Goal: Task Accomplishment & Management: Manage account settings

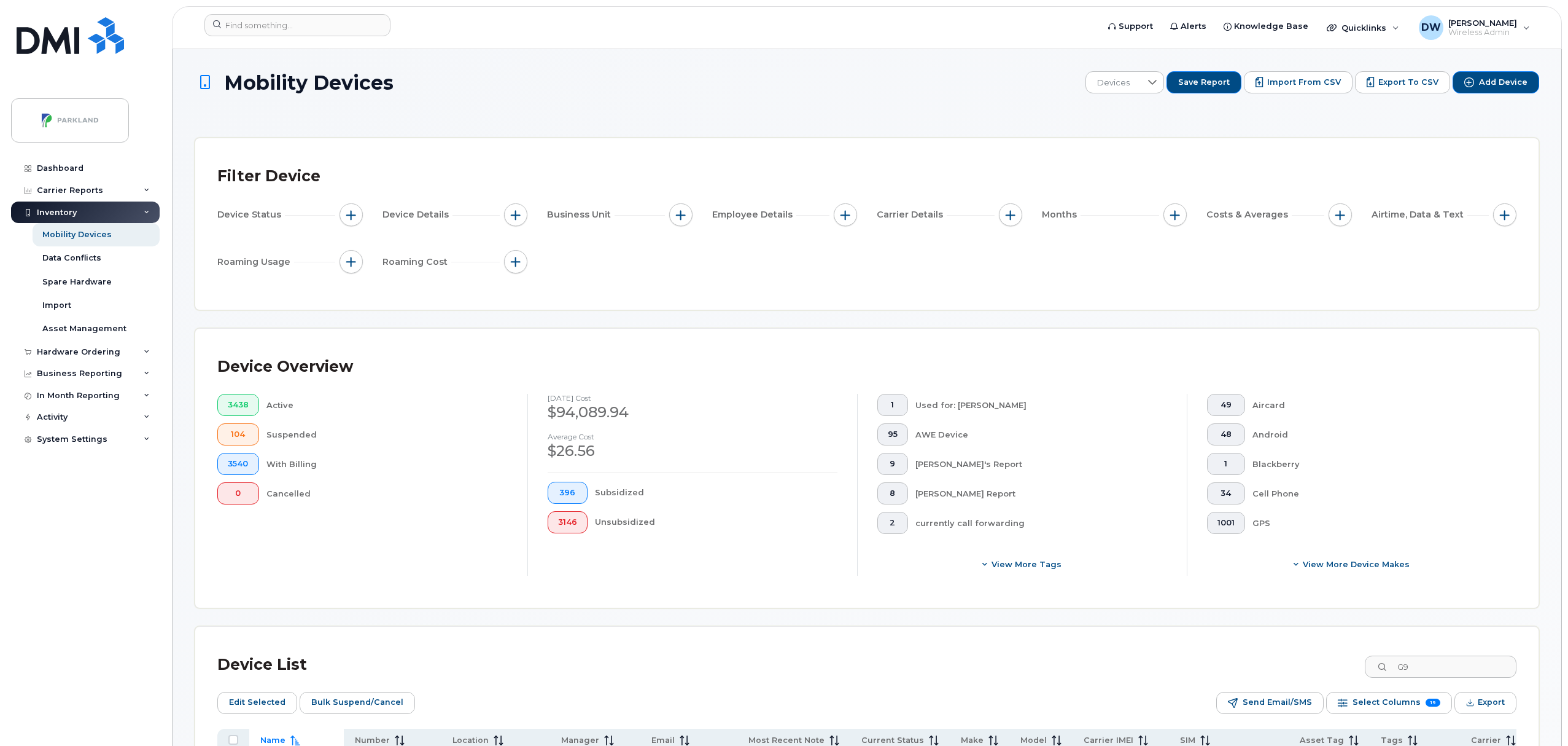
scroll to position [4267, 0]
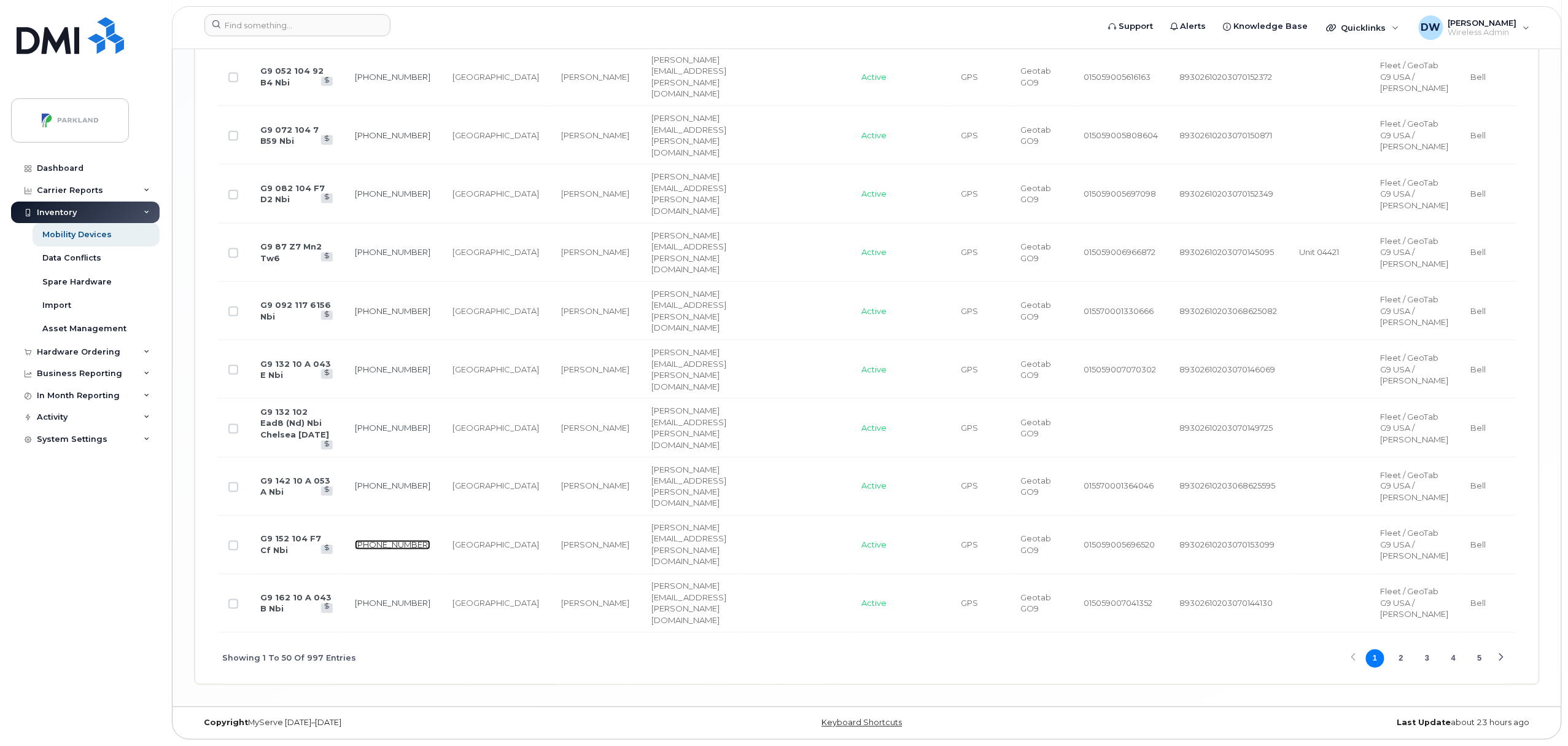
click at [355, 540] on link "403-463-5461" at bounding box center [392, 545] width 75 height 10
click at [355, 364] on link "587-439-3627" at bounding box center [392, 369] width 75 height 10
click at [280, 300] on link "G9 092 117 6156 Nbi" at bounding box center [296, 311] width 71 height 22
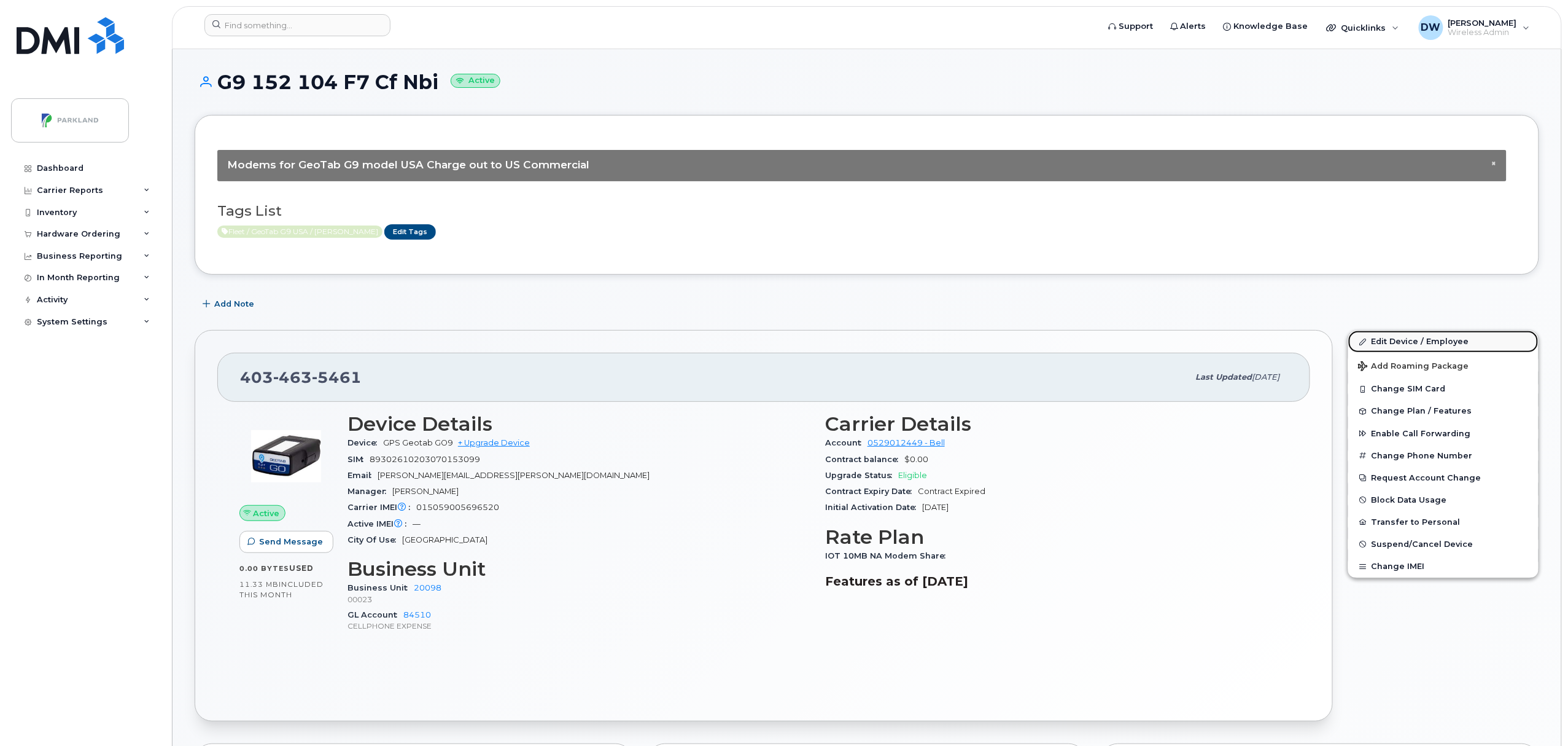
click at [1389, 340] on link "Edit Device / Employee" at bounding box center [1444, 341] width 190 height 23
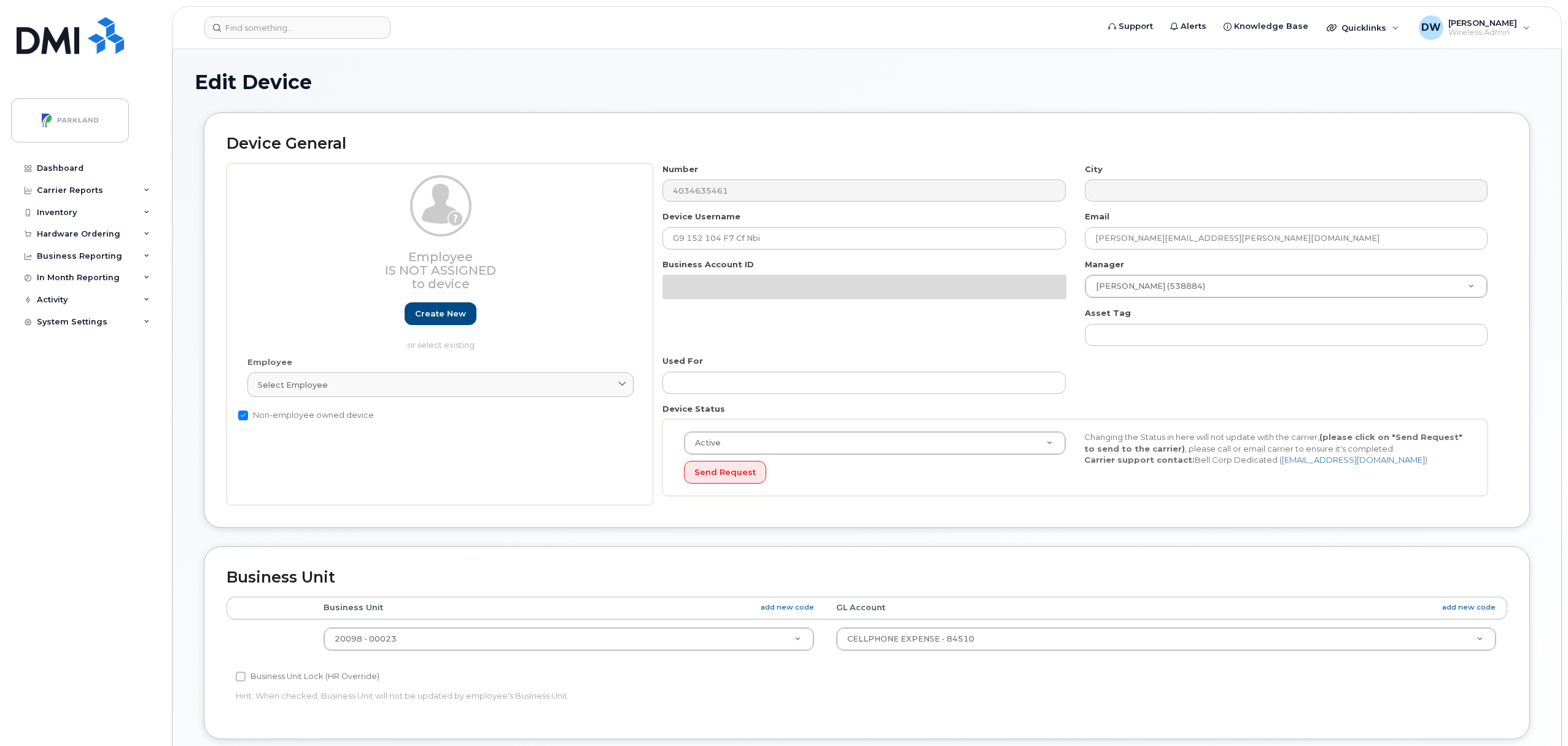
select select "1386637"
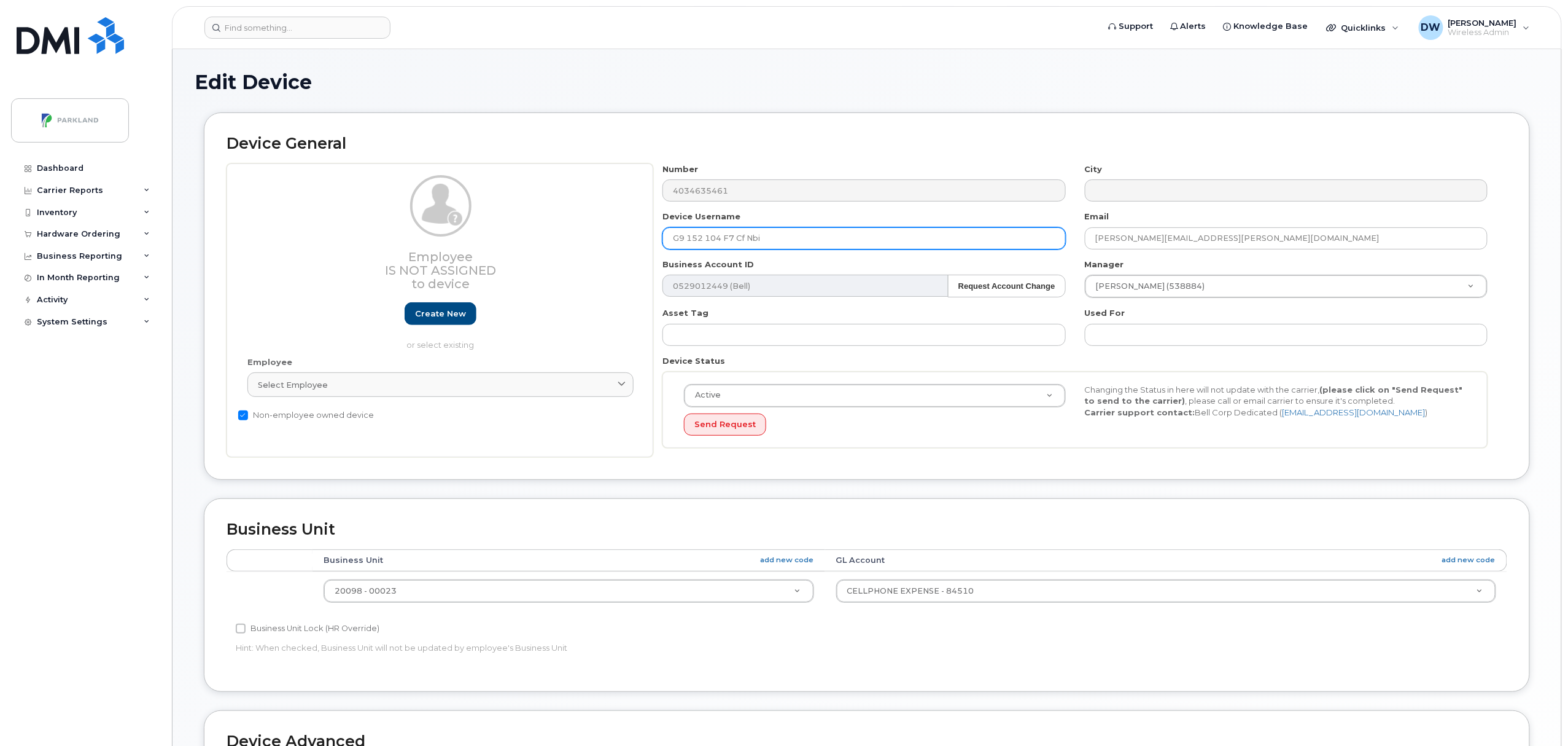
click at [766, 238] on input "G9 152 104 F7 Cf Nbi" at bounding box center [863, 238] width 403 height 23
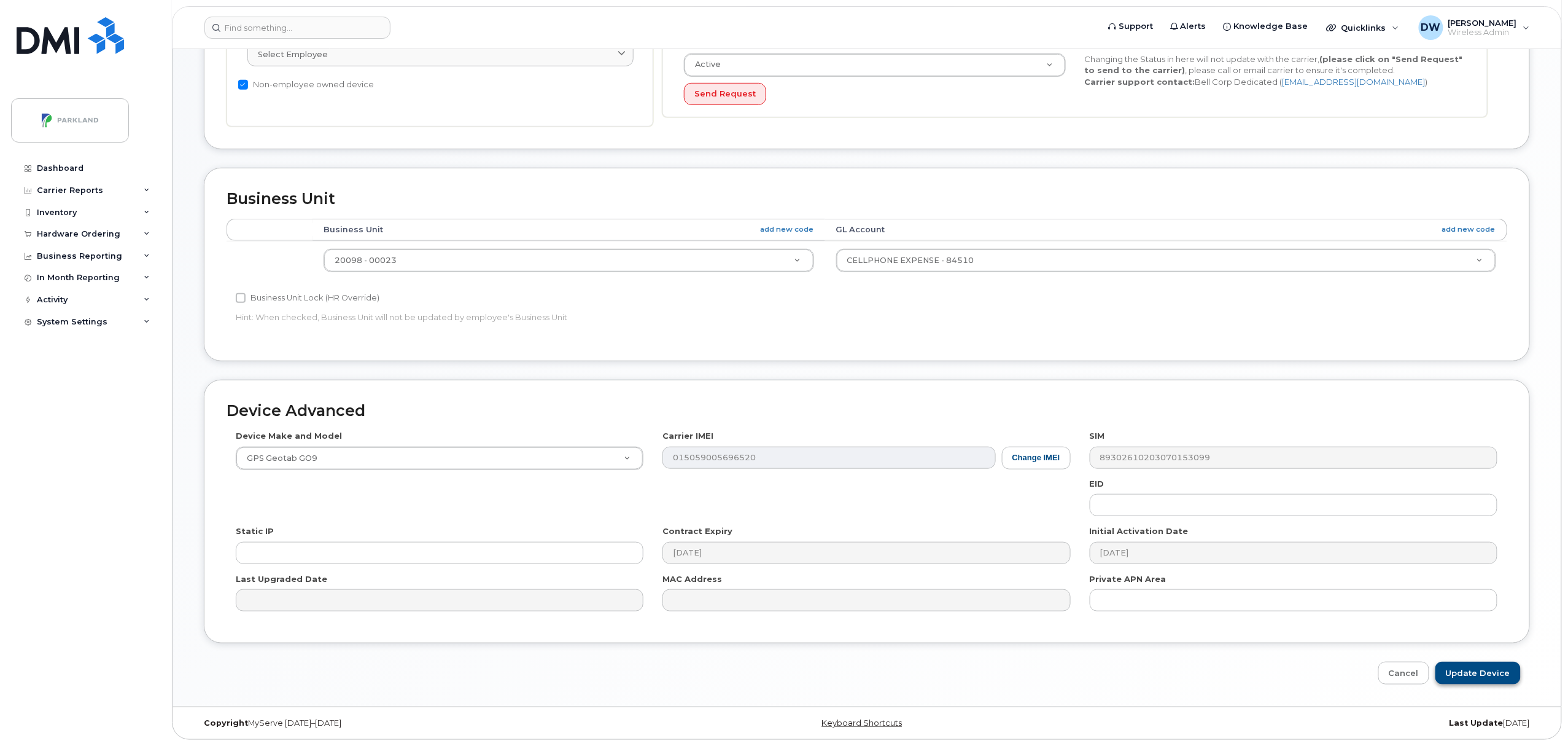
type input "G9152104F7CF"
click at [1490, 673] on input "Update Device" at bounding box center [1478, 672] width 85 height 23
type input "Saving..."
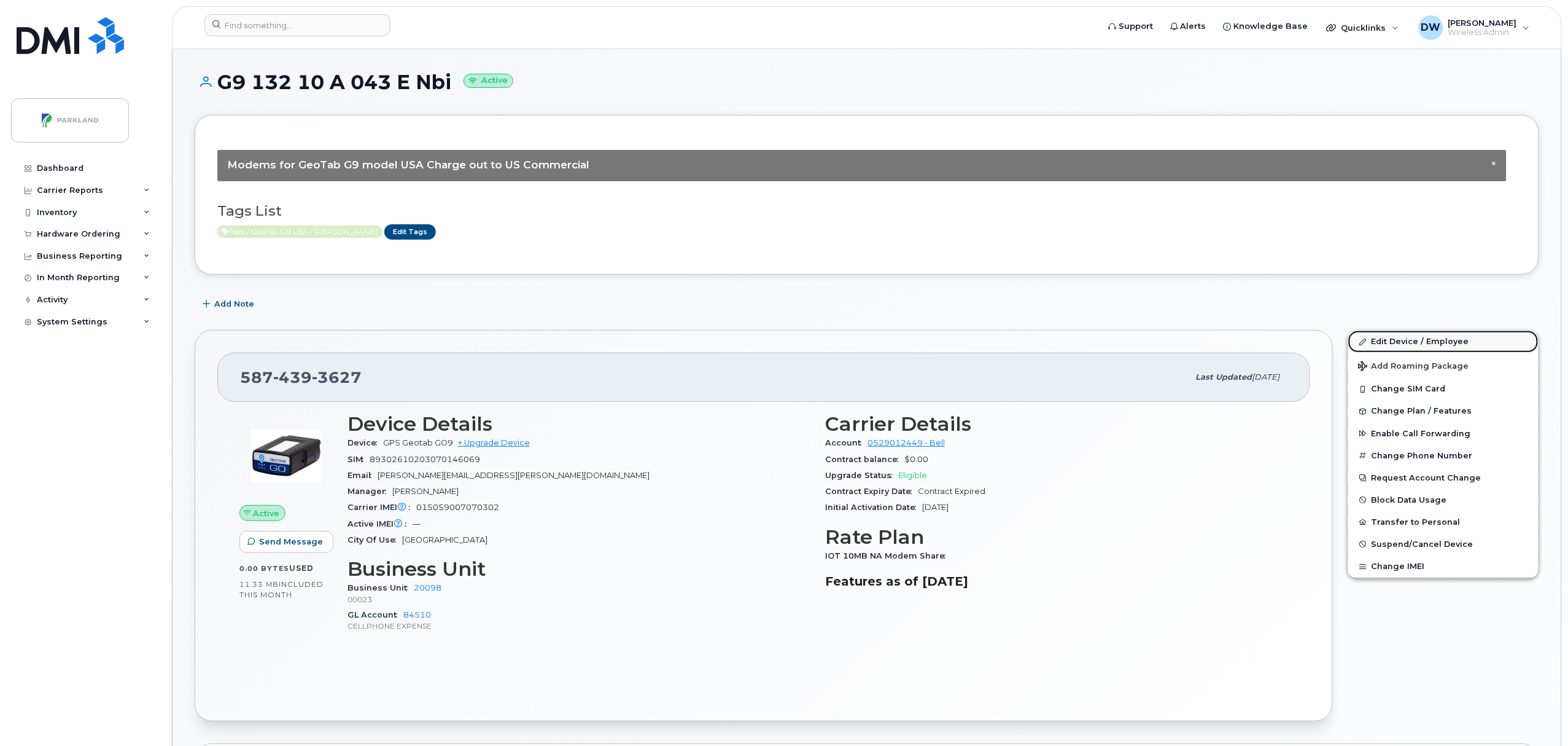
click at [1423, 339] on link "Edit Device / Employee" at bounding box center [1444, 341] width 190 height 23
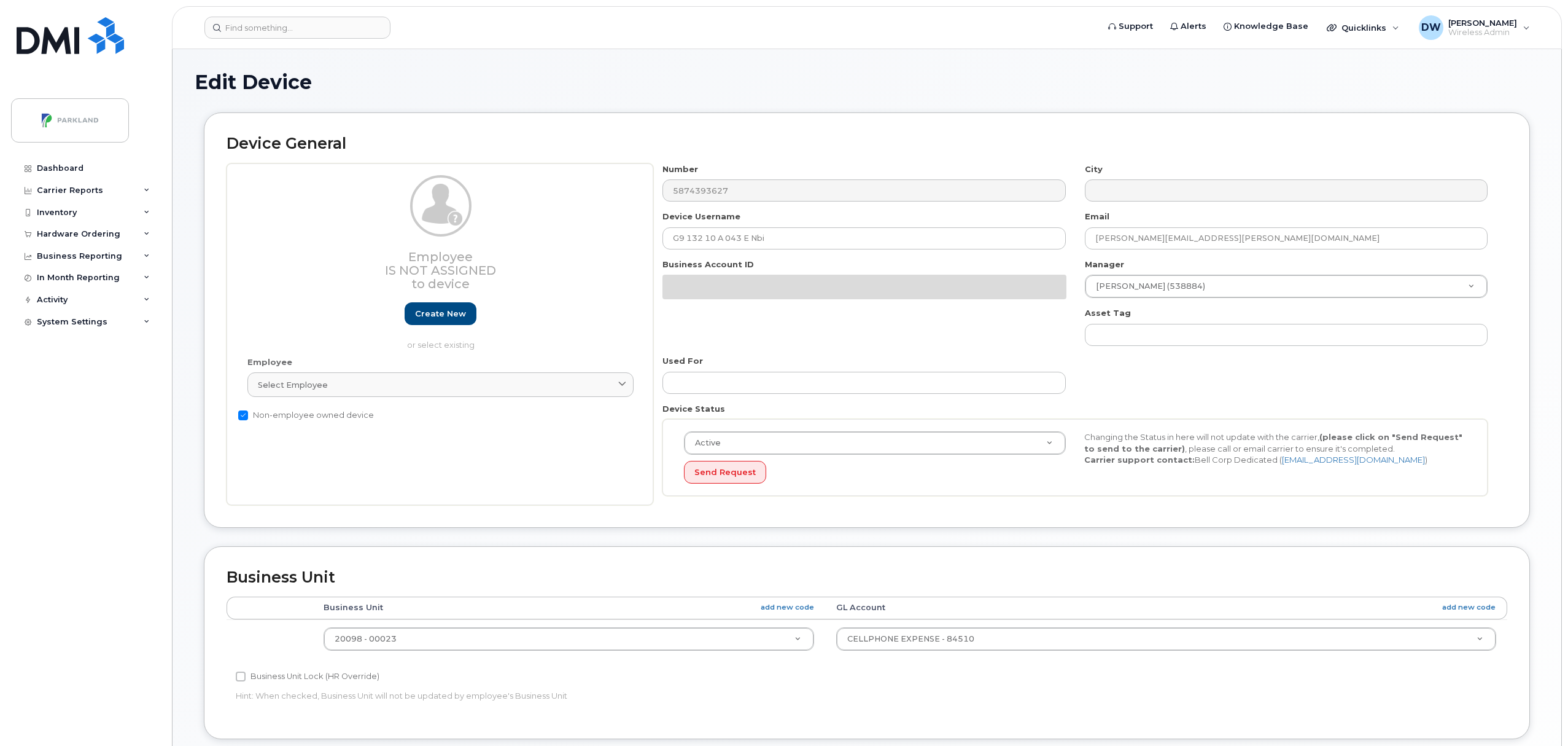
select select "1386637"
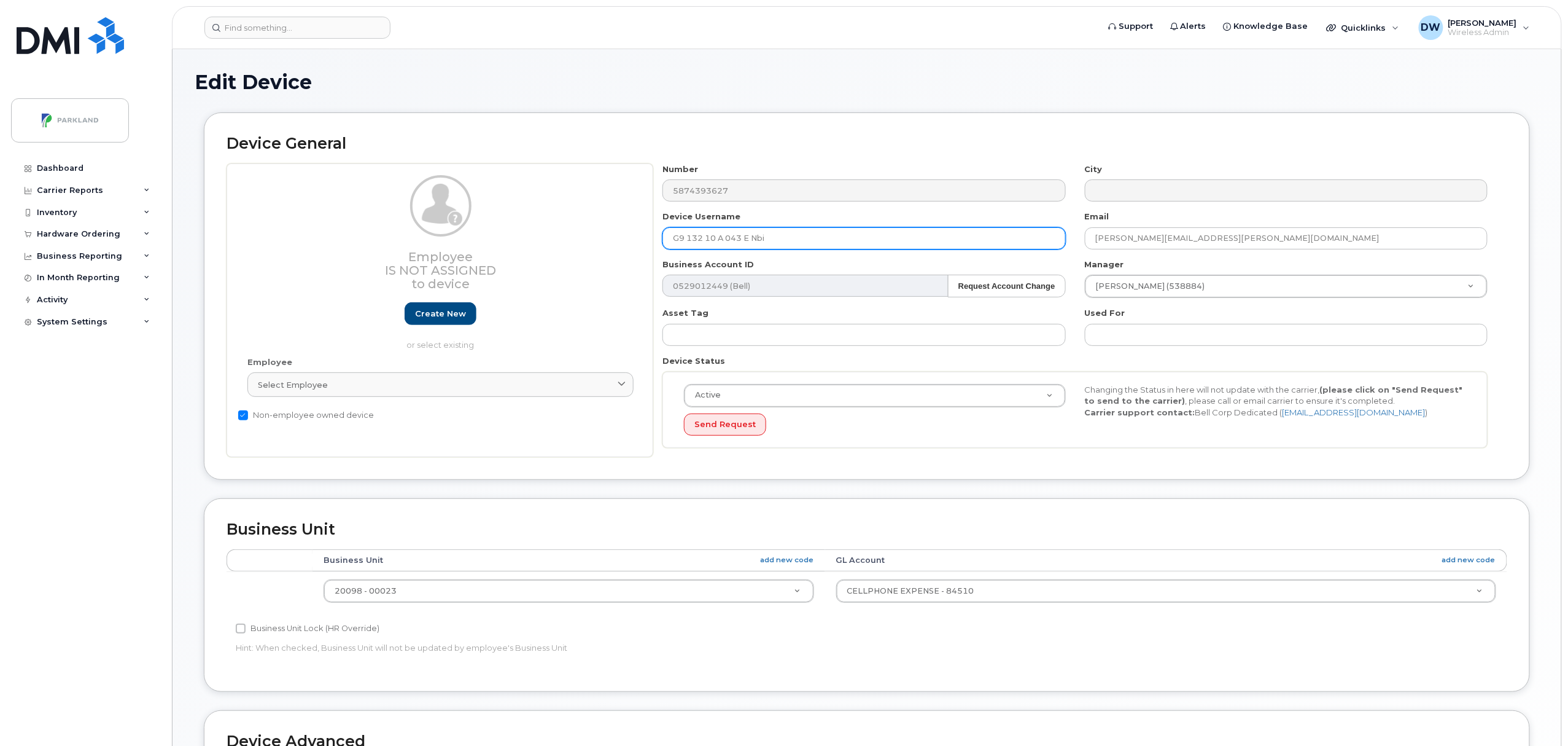
click at [801, 241] on input "G9 132 10 A 043 E Nbi" at bounding box center [863, 238] width 403 height 23
type input "G913210A043E"
click at [1567, 637] on body "Support Alerts Knowledge Base Quicklinks Suspend / Cancel Device Change SIM Car…" at bounding box center [784, 538] width 1568 height 1076
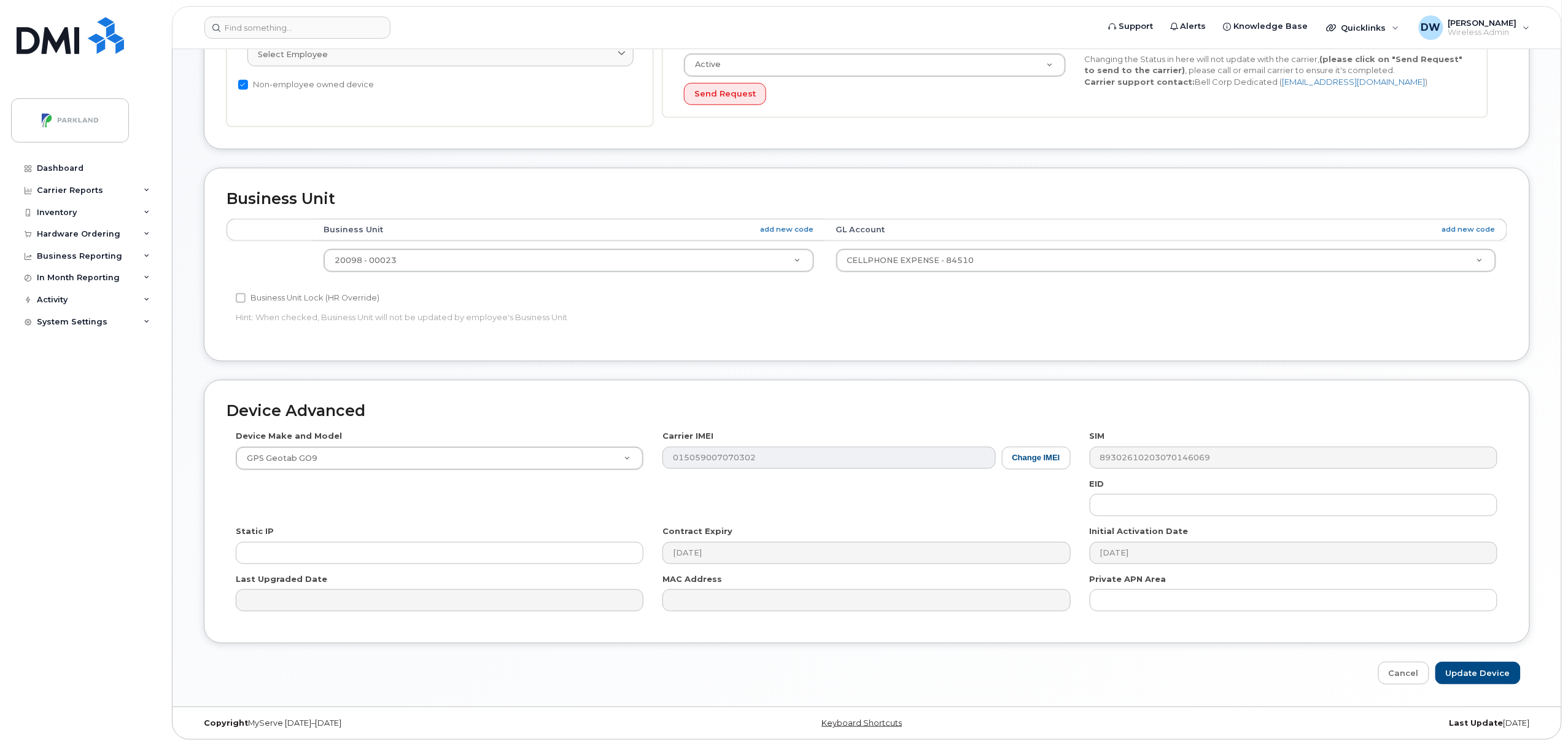
scroll to position [334, 0]
click at [1489, 671] on input "Update Device" at bounding box center [1478, 672] width 85 height 23
type input "Saving..."
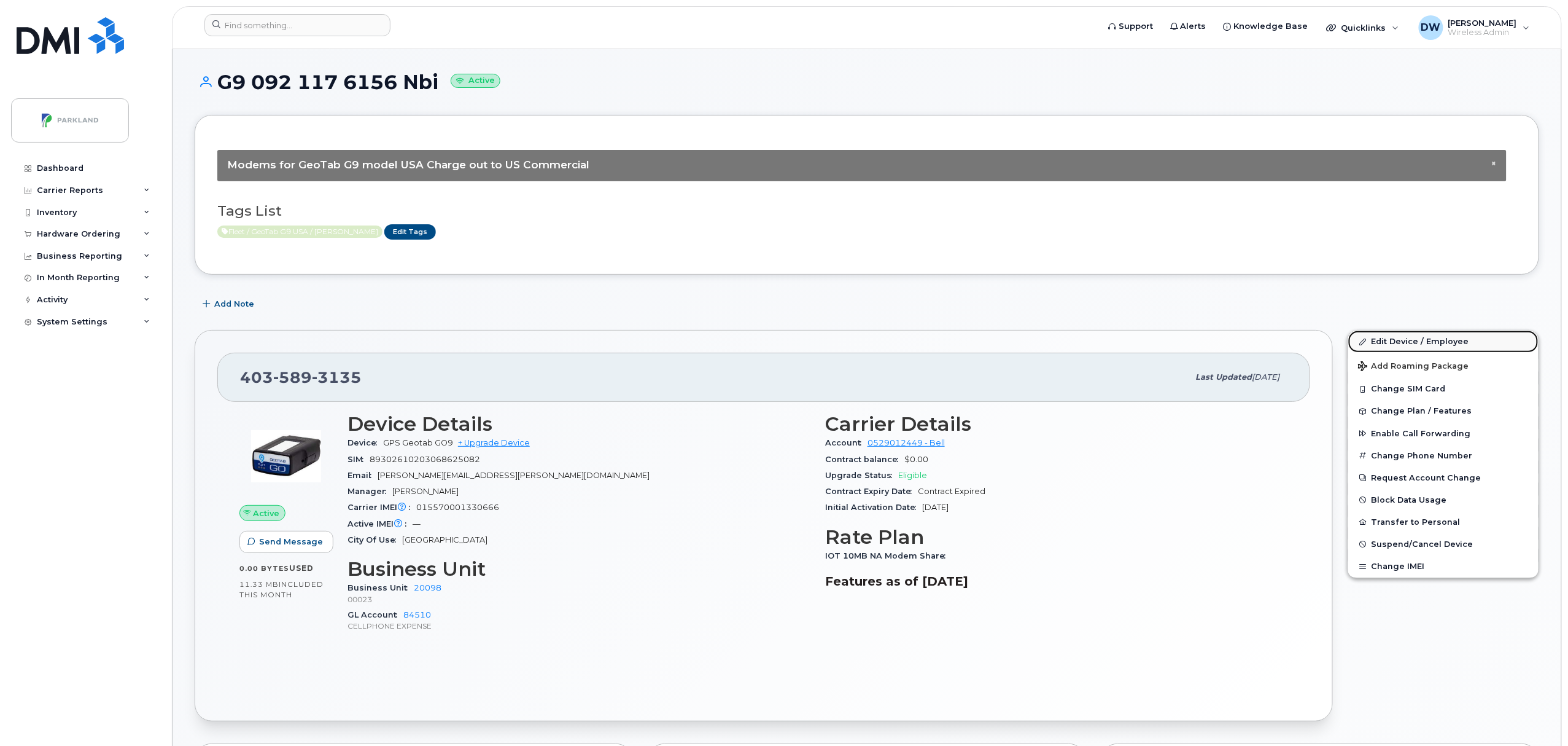
click at [1413, 336] on link "Edit Device / Employee" at bounding box center [1444, 341] width 190 height 23
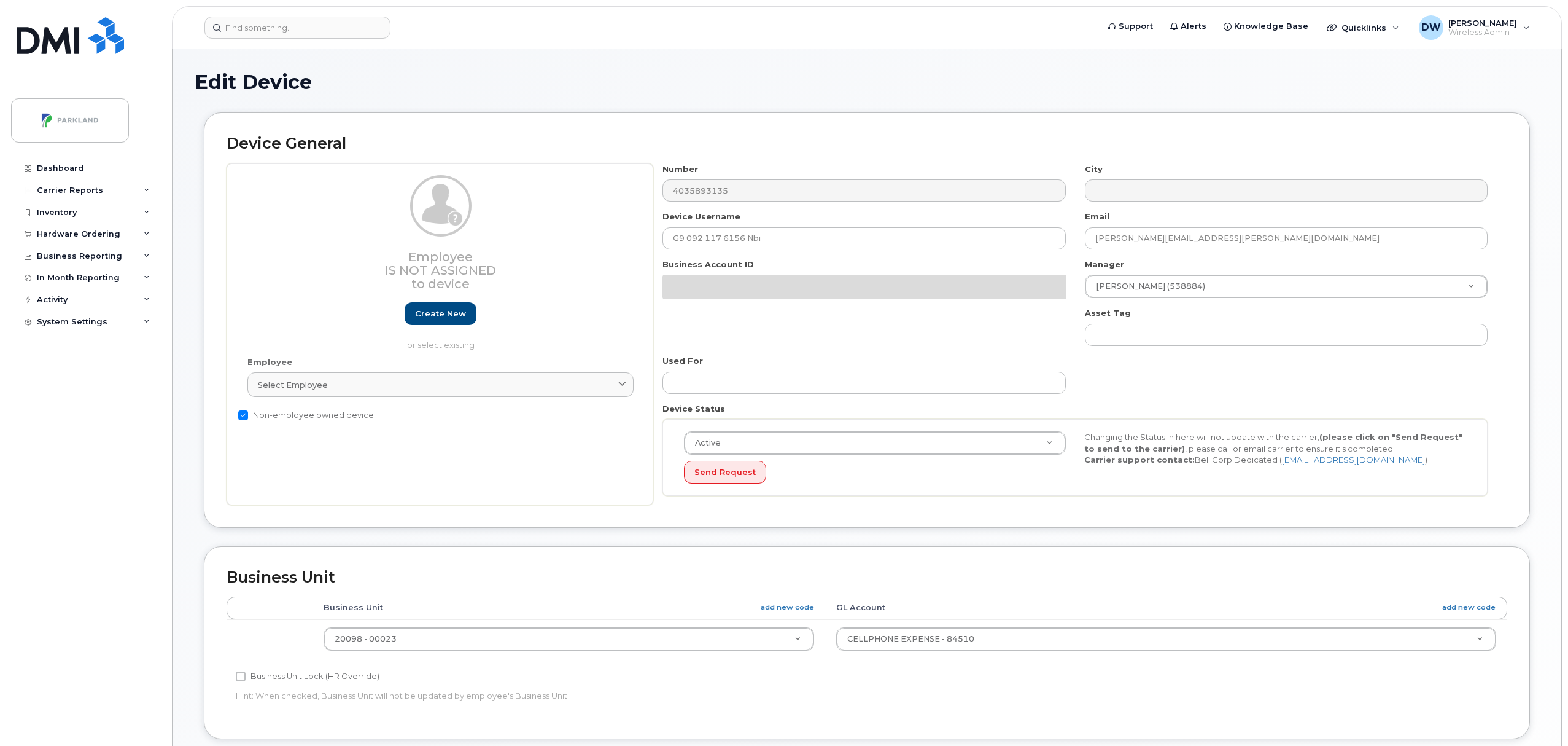
select select "1386637"
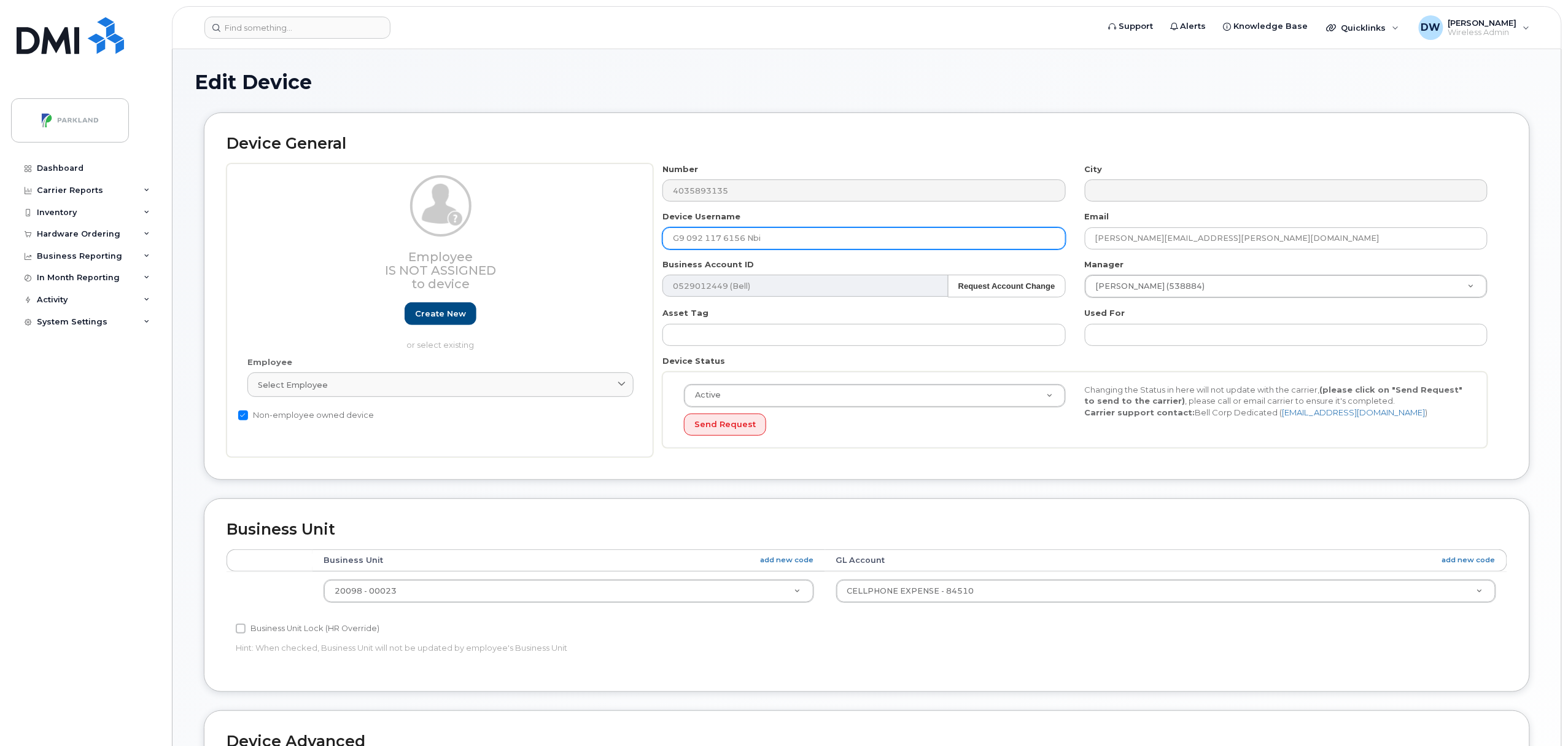
click at [778, 238] on input "G9 092 117 6156 Nbi" at bounding box center [863, 238] width 403 height 23
click at [725, 241] on input "G9 092 117 6156" at bounding box center [863, 238] width 403 height 23
click at [706, 239] on input "G9 092 1176156" at bounding box center [863, 238] width 403 height 23
click at [689, 239] on input "G9 0921176156" at bounding box center [863, 238] width 403 height 23
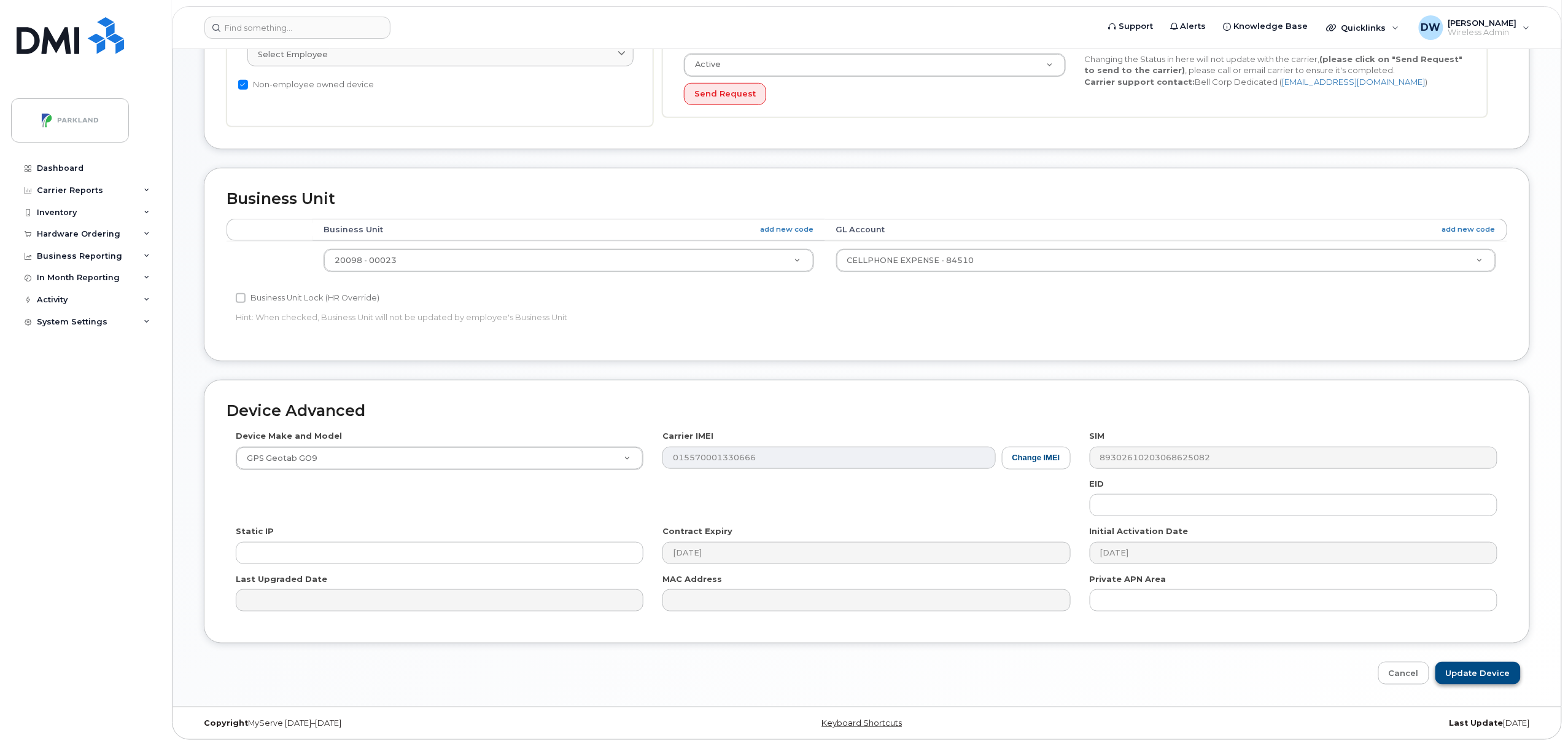
type input "G90921176156"
click at [1482, 671] on input "Update Device" at bounding box center [1478, 672] width 85 height 23
type input "Saving..."
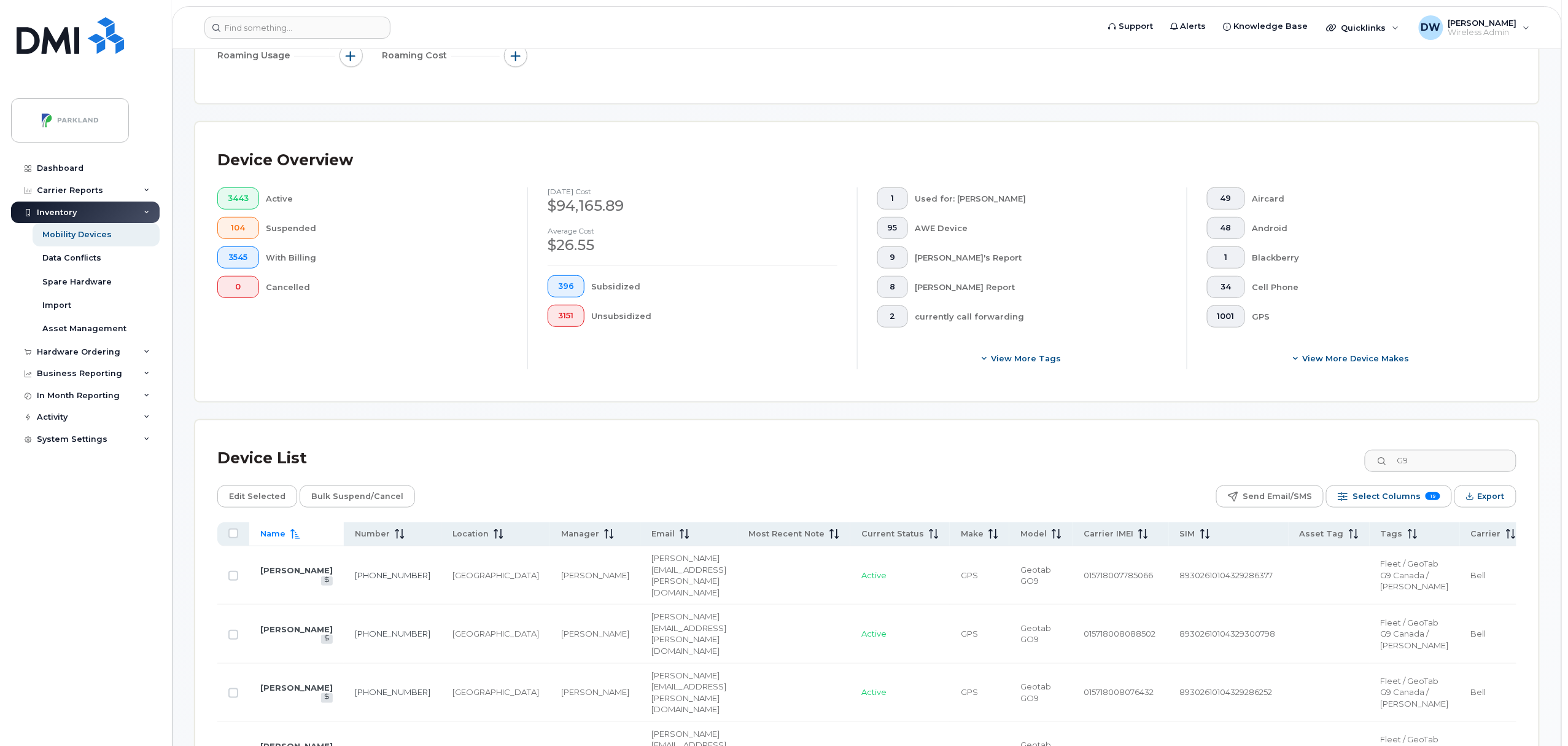
scroll to position [217, 0]
click at [1445, 463] on input "G9" at bounding box center [1440, 461] width 153 height 23
click at [76, 185] on div "Carrier Reports" at bounding box center [85, 190] width 149 height 23
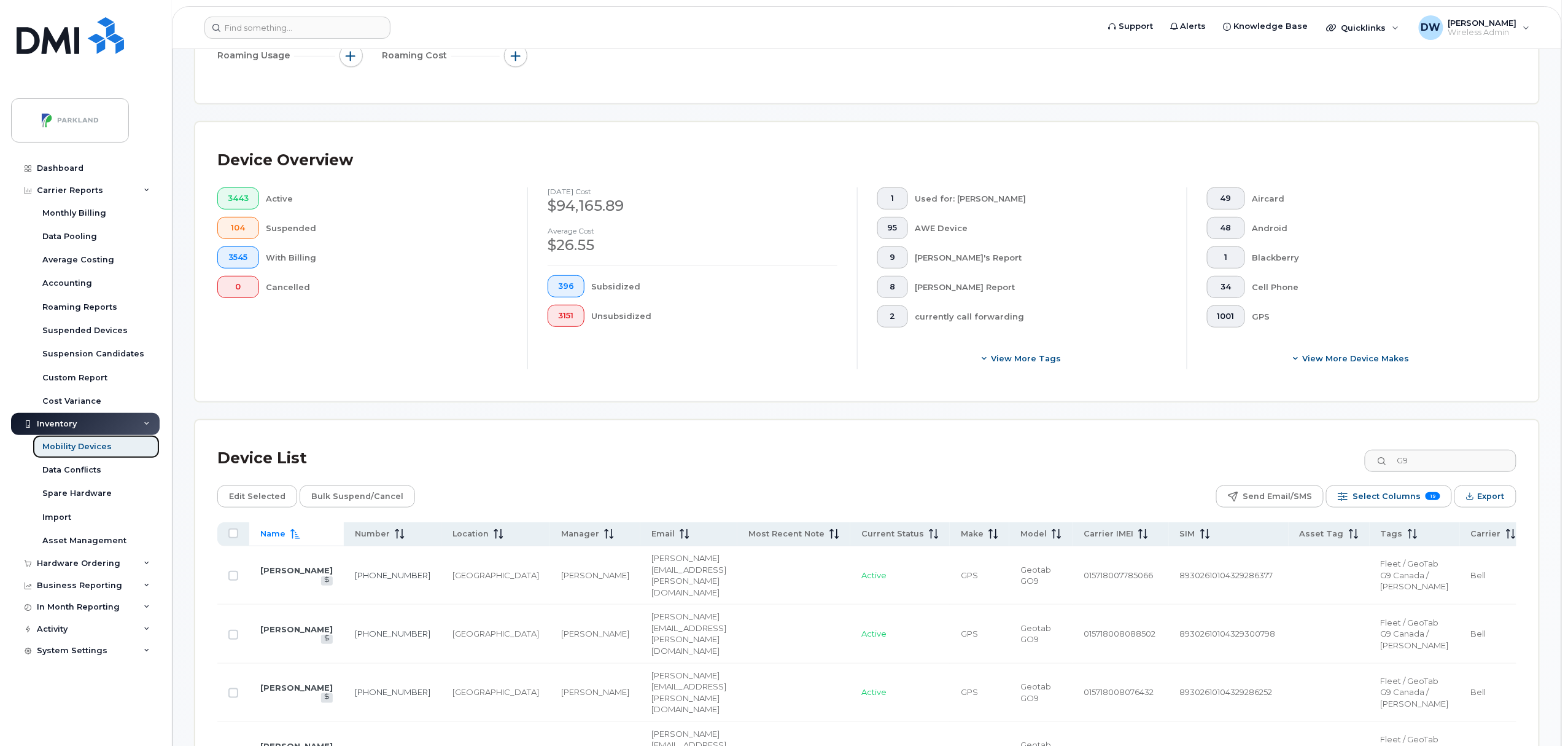
click at [86, 445] on div "Mobility Devices" at bounding box center [76, 446] width 70 height 11
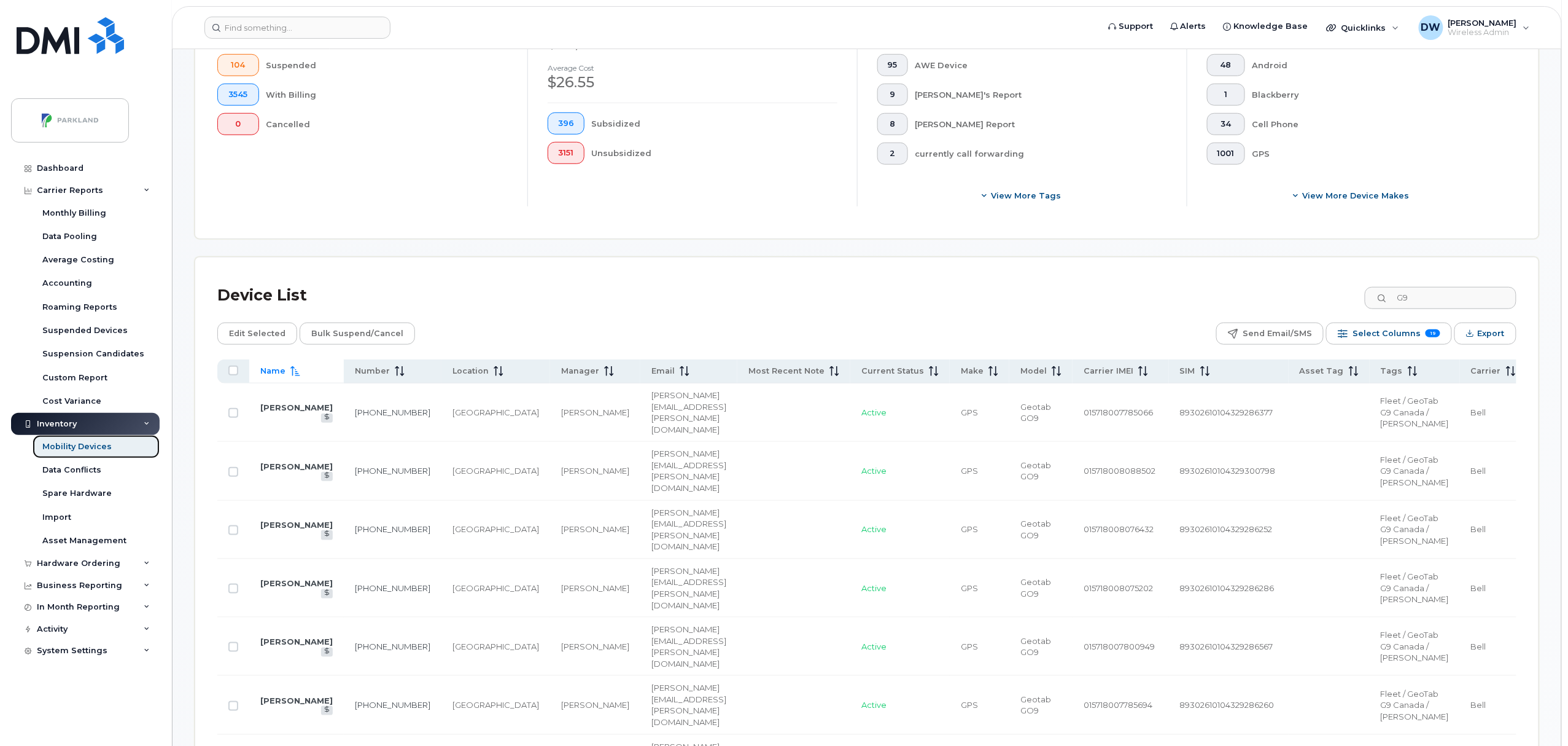
scroll to position [390, 0]
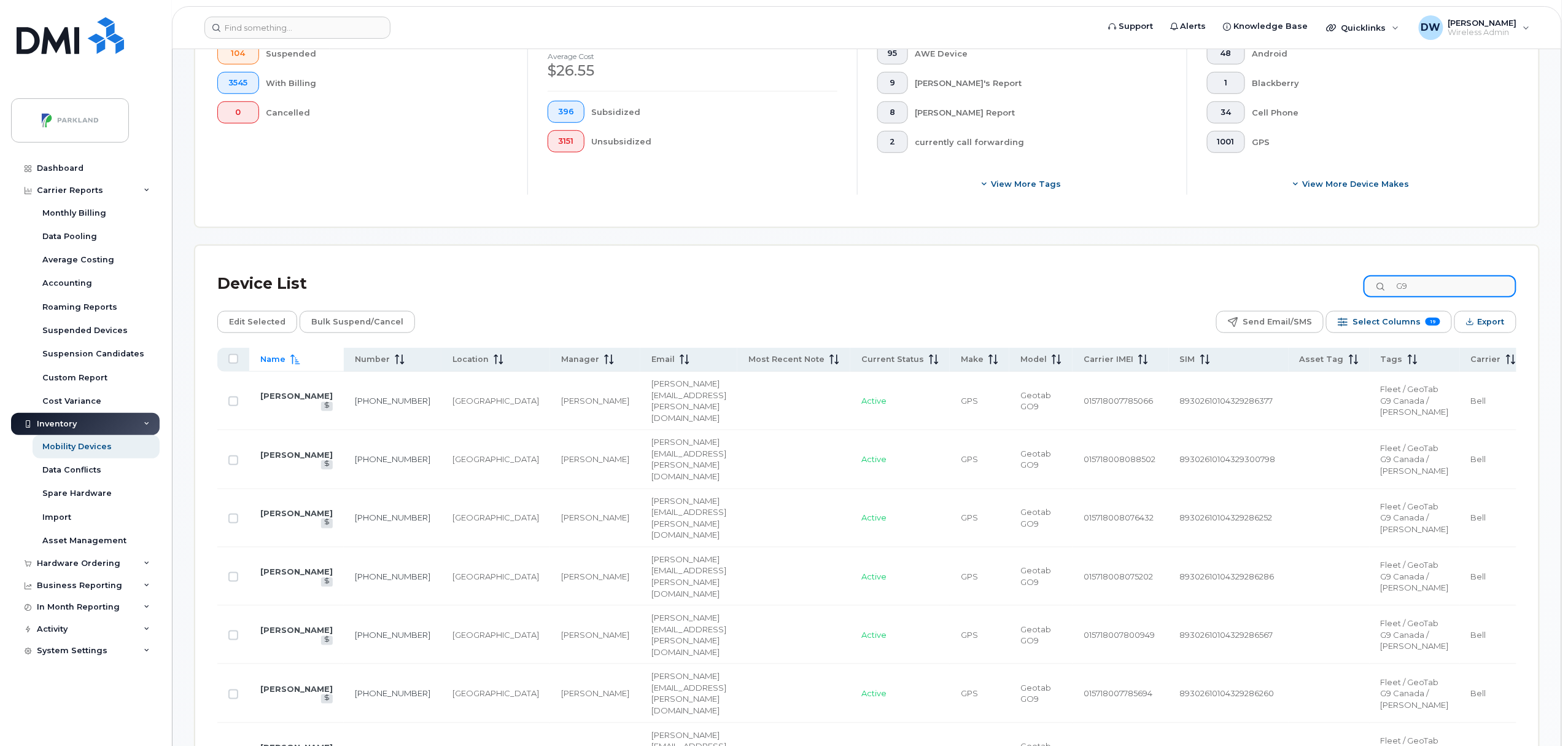
click at [1467, 287] on input "G9" at bounding box center [1440, 286] width 153 height 23
click at [70, 170] on div "Dashboard" at bounding box center [61, 169] width 47 height 10
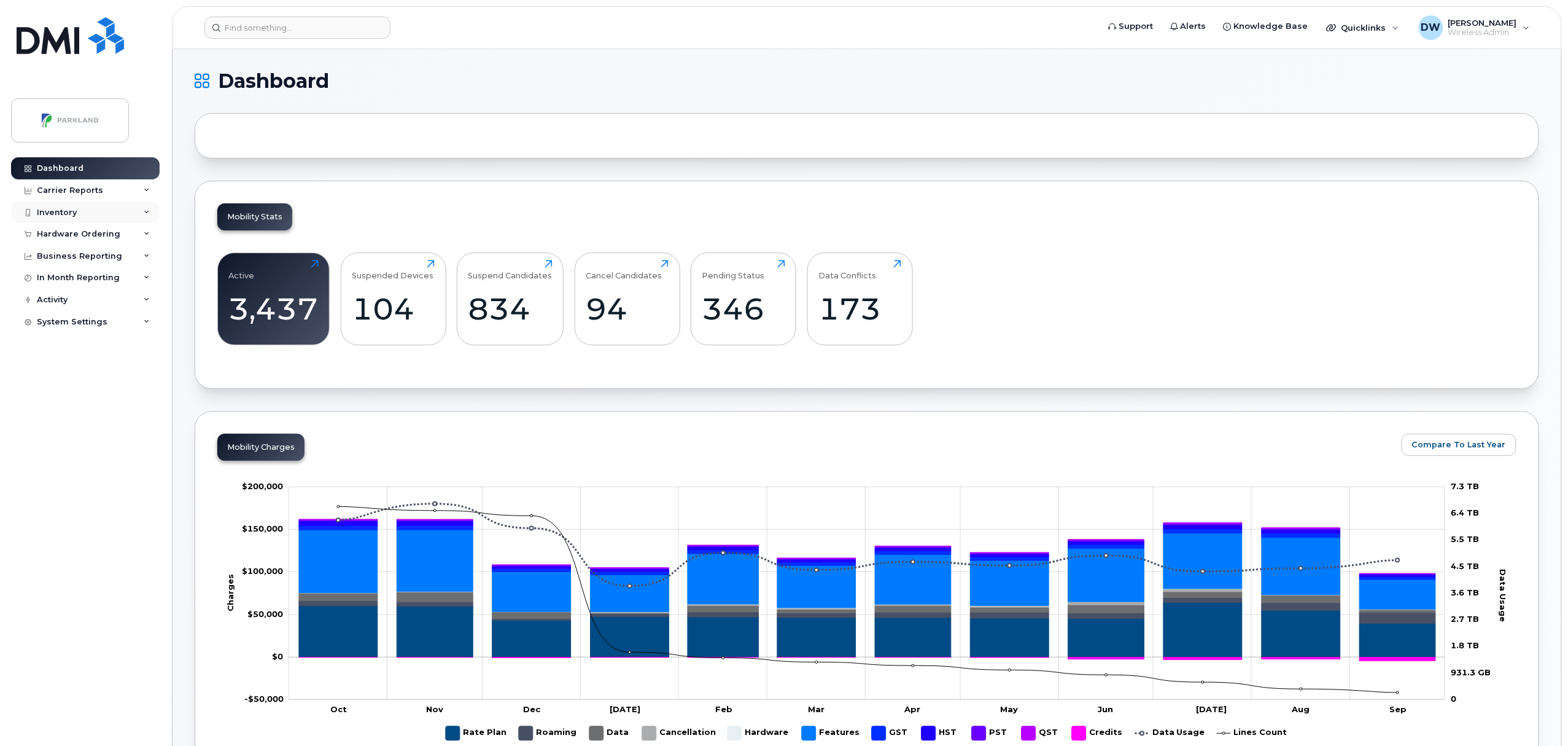
click at [59, 212] on div "Inventory" at bounding box center [57, 213] width 40 height 10
click at [72, 234] on div "Mobility Devices" at bounding box center [76, 234] width 70 height 11
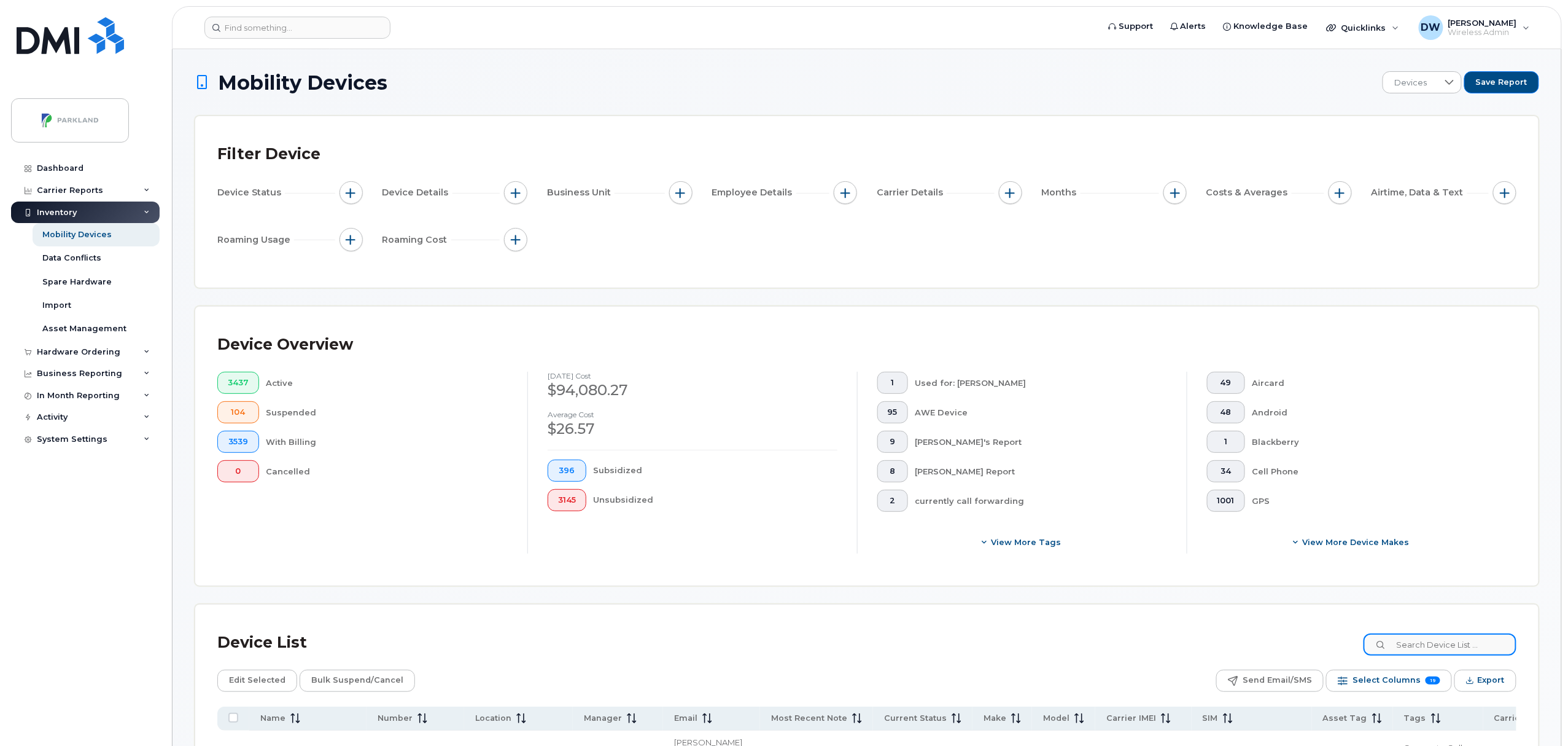
click at [1446, 642] on input at bounding box center [1440, 644] width 153 height 23
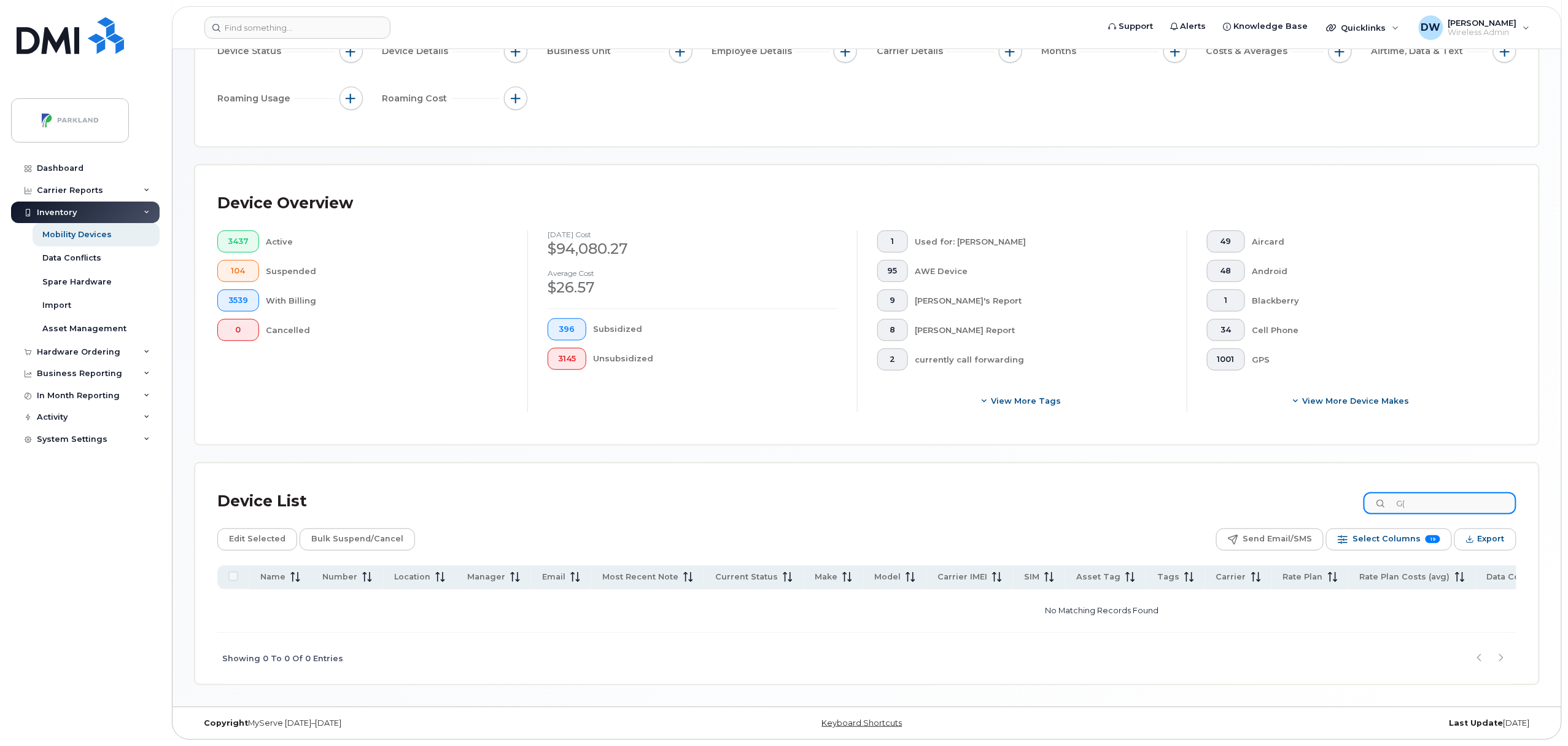
scroll to position [145, 0]
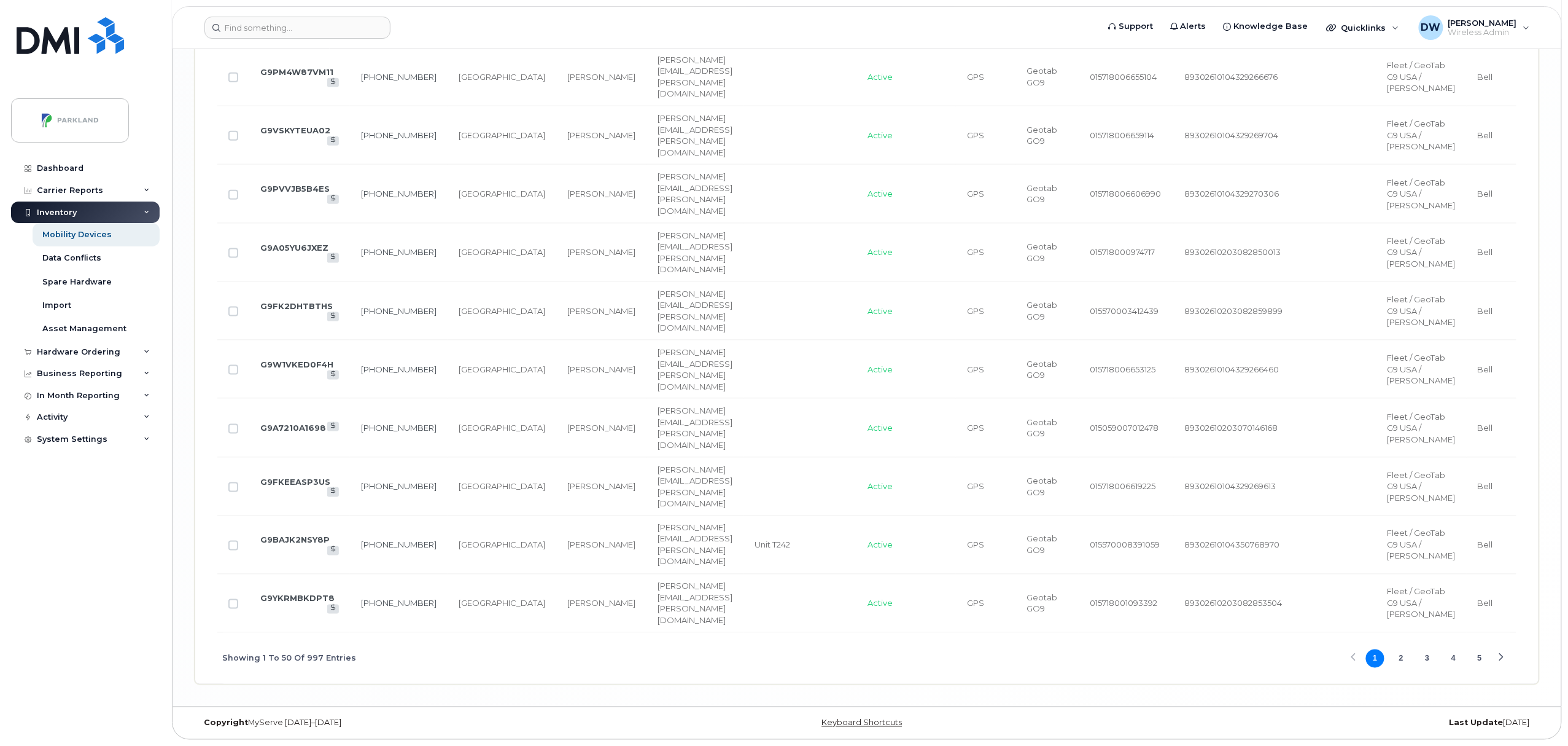
scroll to position [3600, 0]
click at [1403, 668] on button "2" at bounding box center [1400, 658] width 19 height 19
click at [374, 432] on link "403-461-4523" at bounding box center [398, 427] width 75 height 10
click at [378, 432] on link "403-461-4523" at bounding box center [398, 427] width 75 height 10
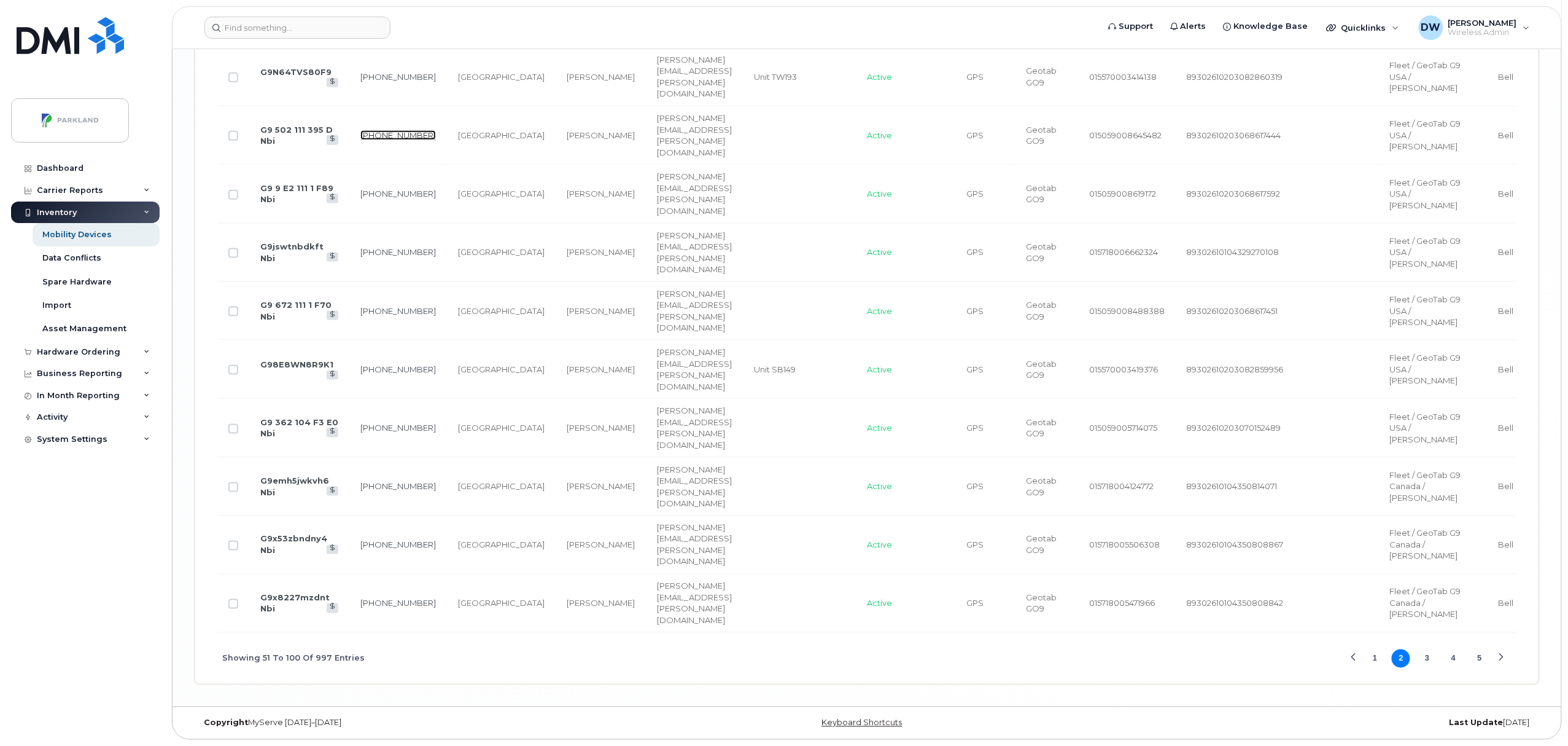
click at [374, 140] on link "403-437-6761" at bounding box center [398, 135] width 75 height 10
click at [1425, 656] on button "3" at bounding box center [1427, 658] width 19 height 19
click at [384, 247] on link "403-464-4461" at bounding box center [398, 252] width 75 height 10
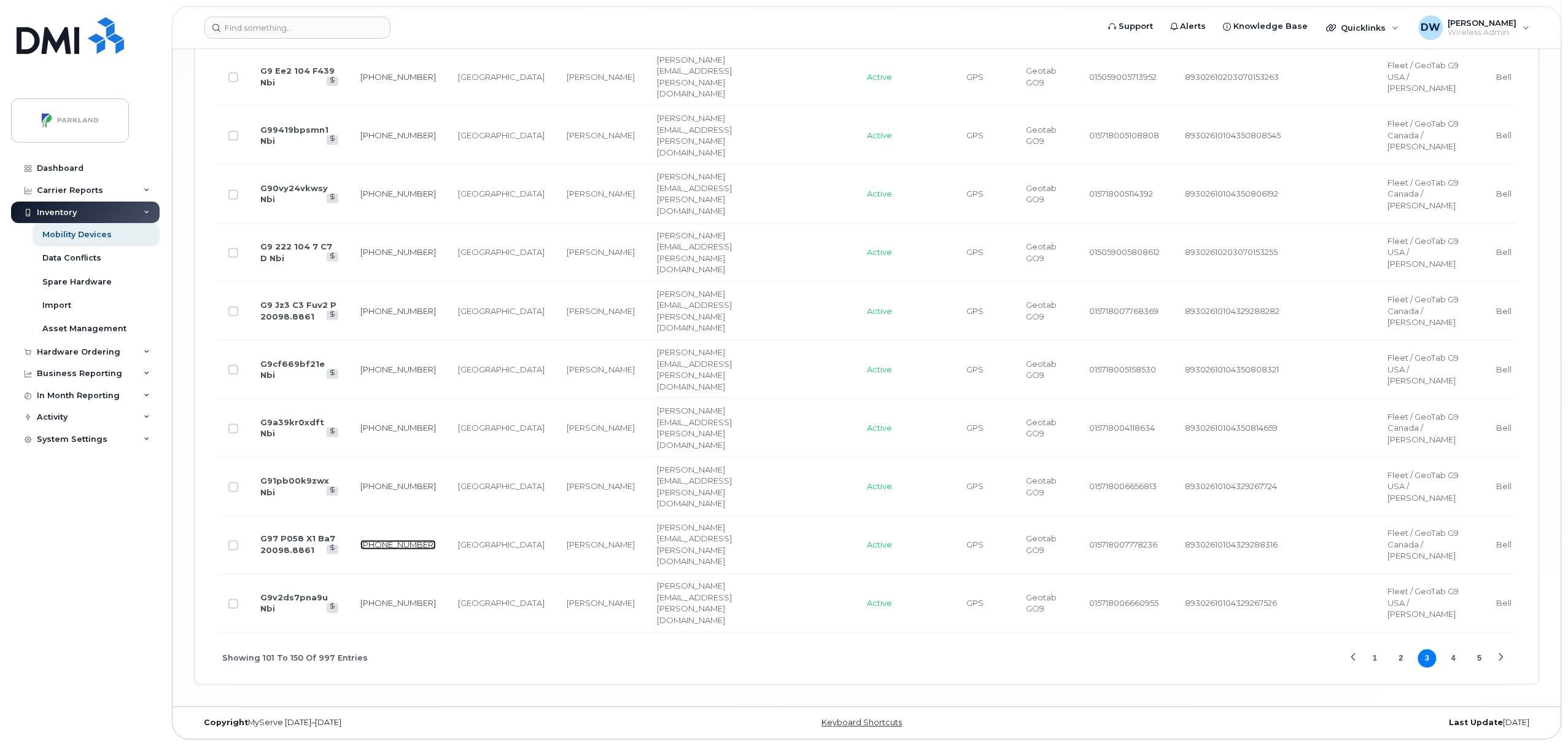
click at [374, 540] on link "403-464-5756" at bounding box center [398, 545] width 75 height 10
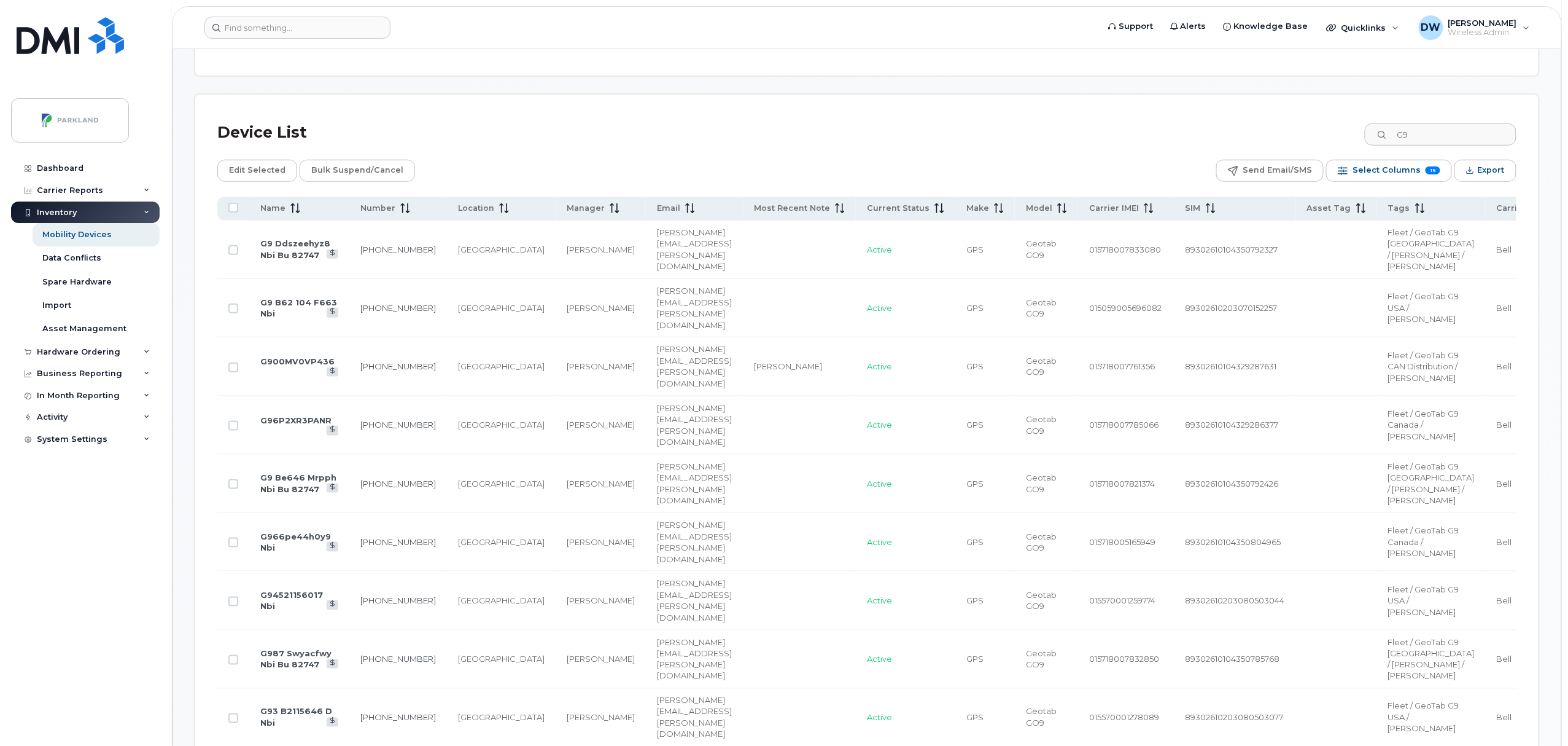
scroll to position [491, 0]
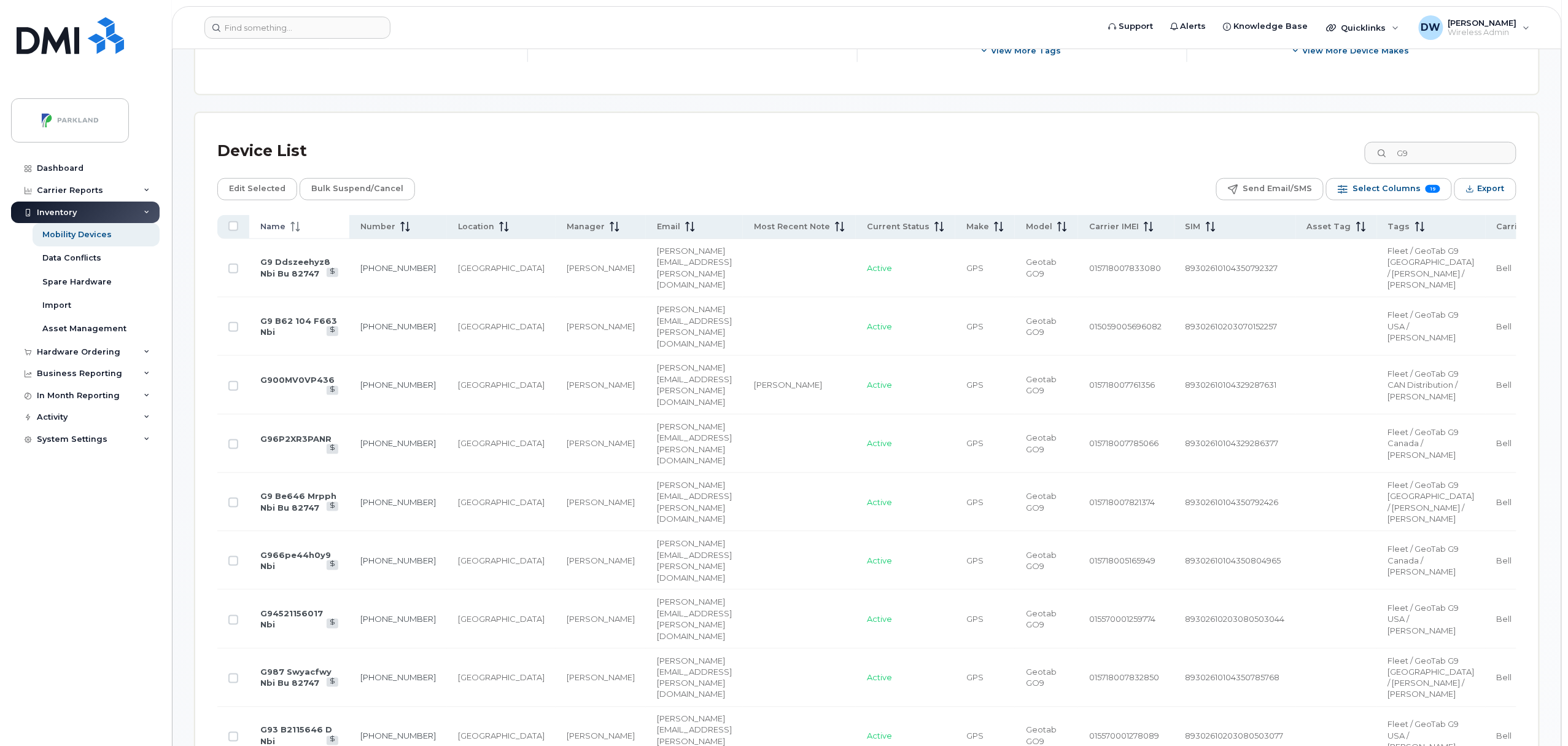
click at [292, 223] on icon at bounding box center [295, 226] width 10 height 10
click at [292, 224] on icon at bounding box center [294, 226] width 9 height 10
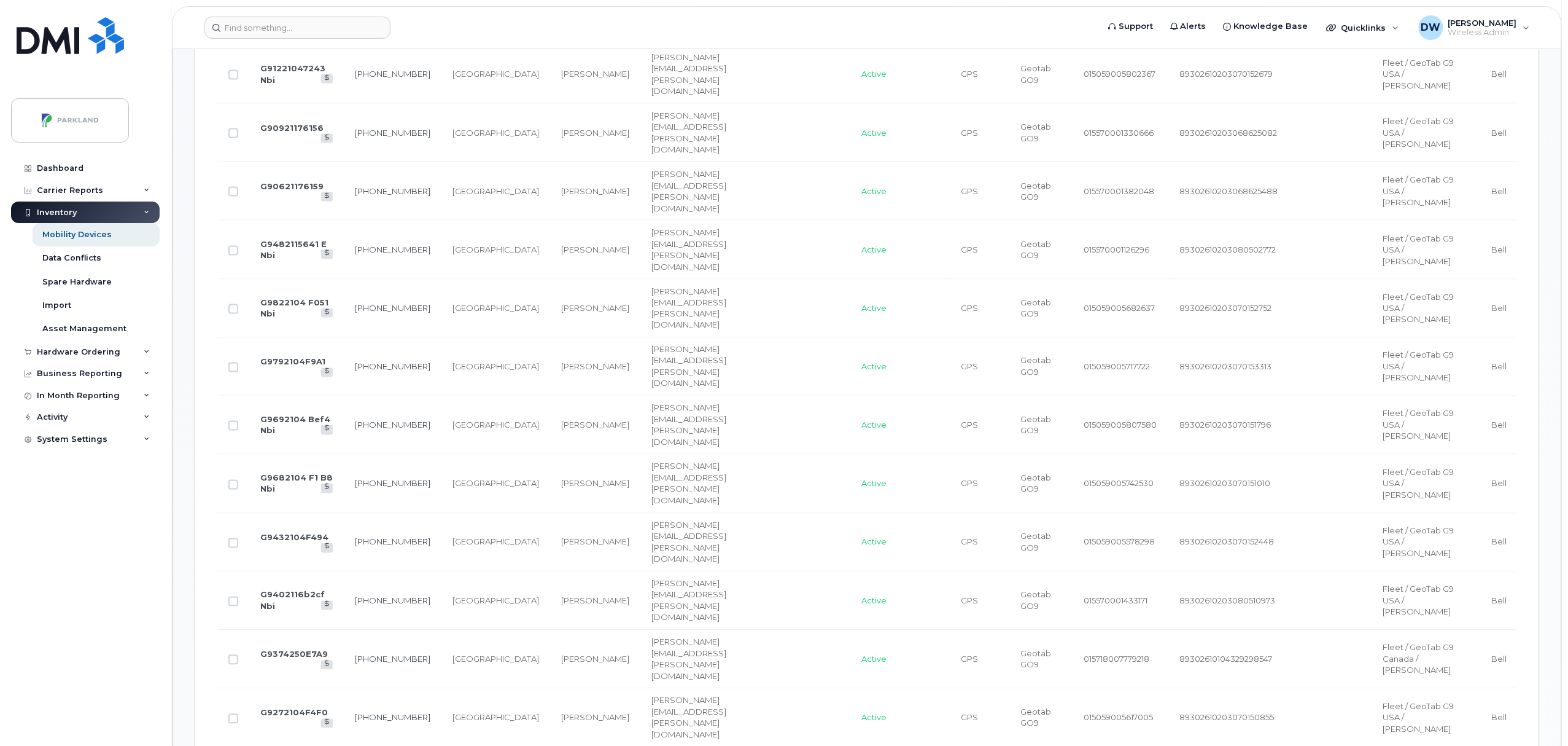
scroll to position [208, 0]
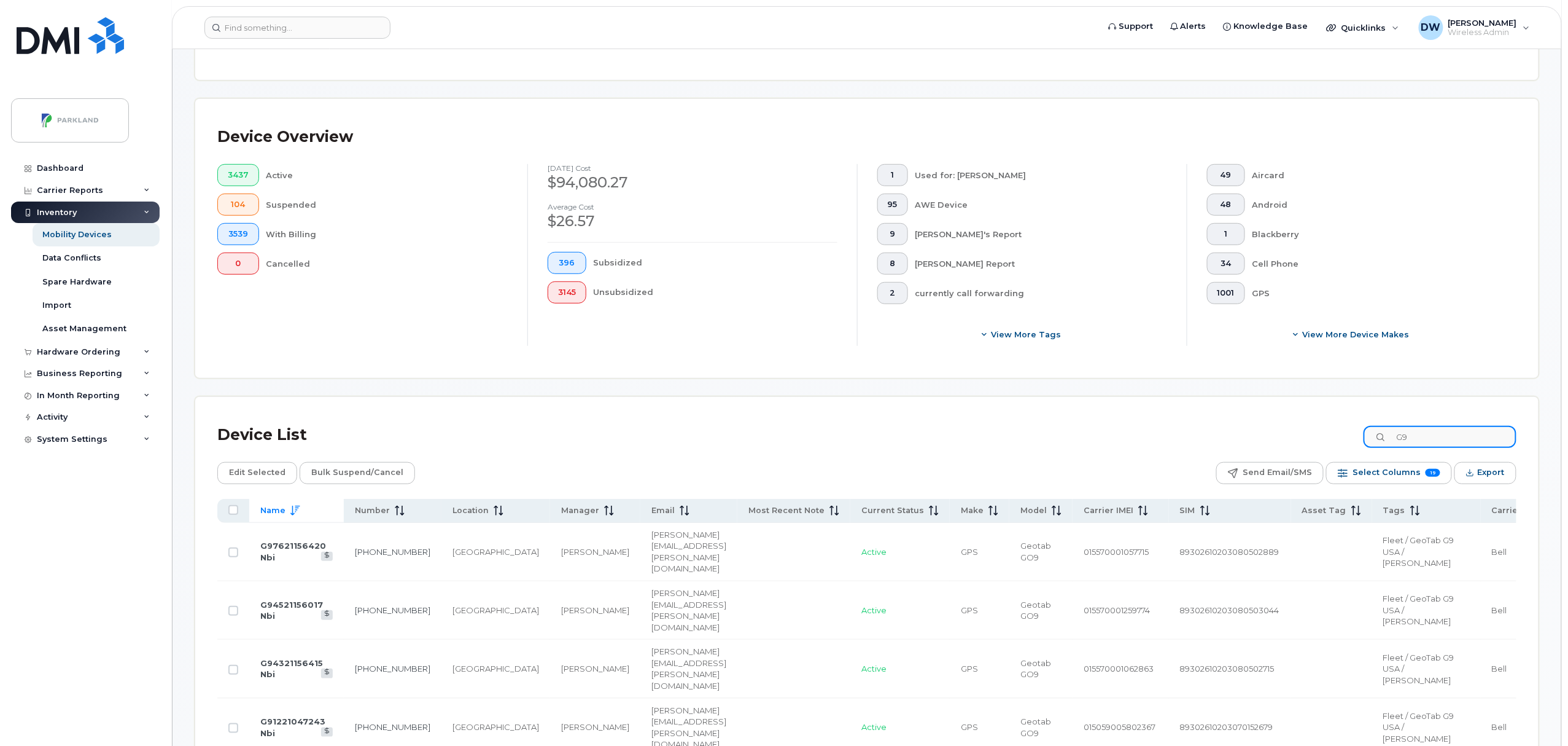
drag, startPoint x: 1425, startPoint y: 440, endPoint x: 1382, endPoint y: 440, distance: 43.0
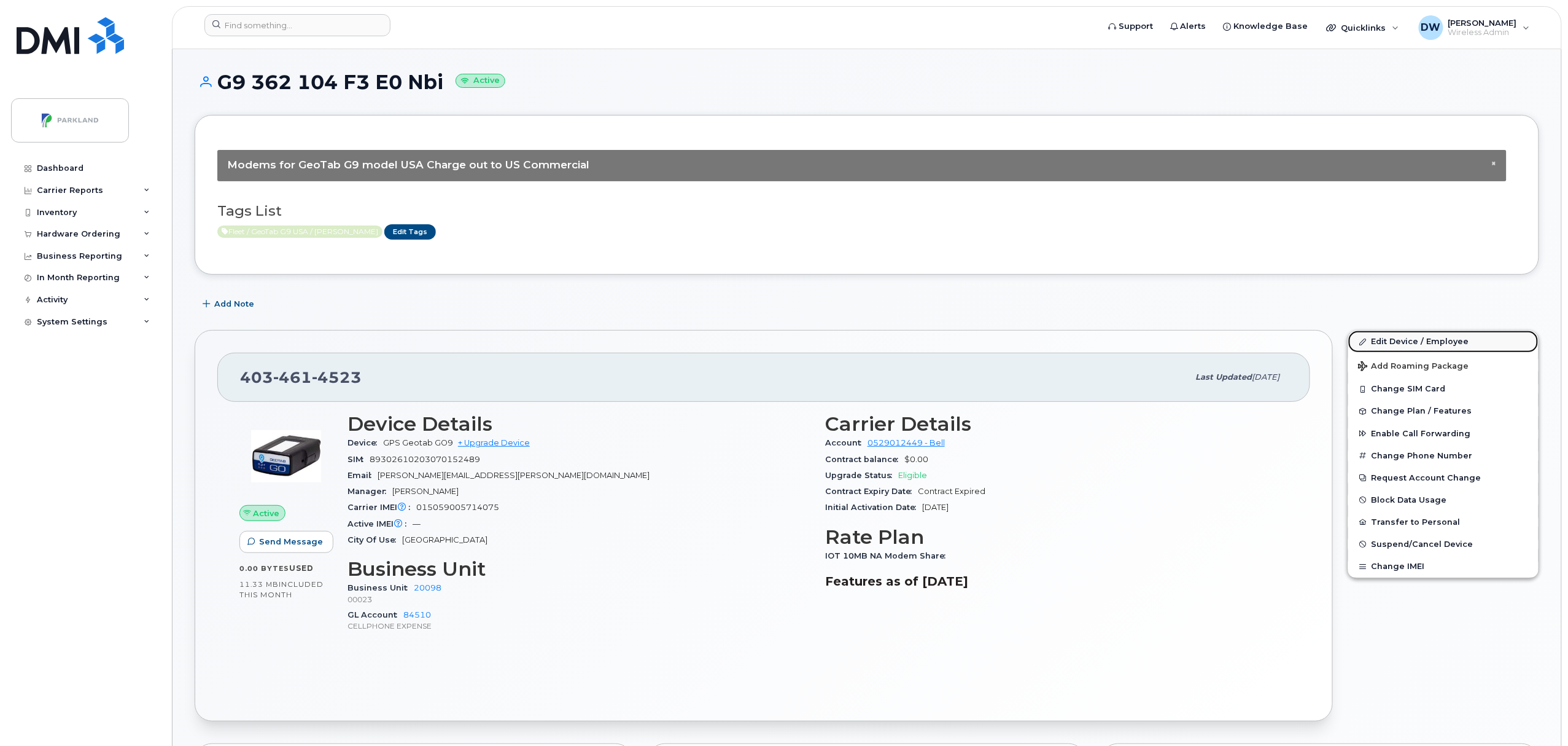
click at [1427, 341] on link "Edit Device / Employee" at bounding box center [1444, 341] width 190 height 23
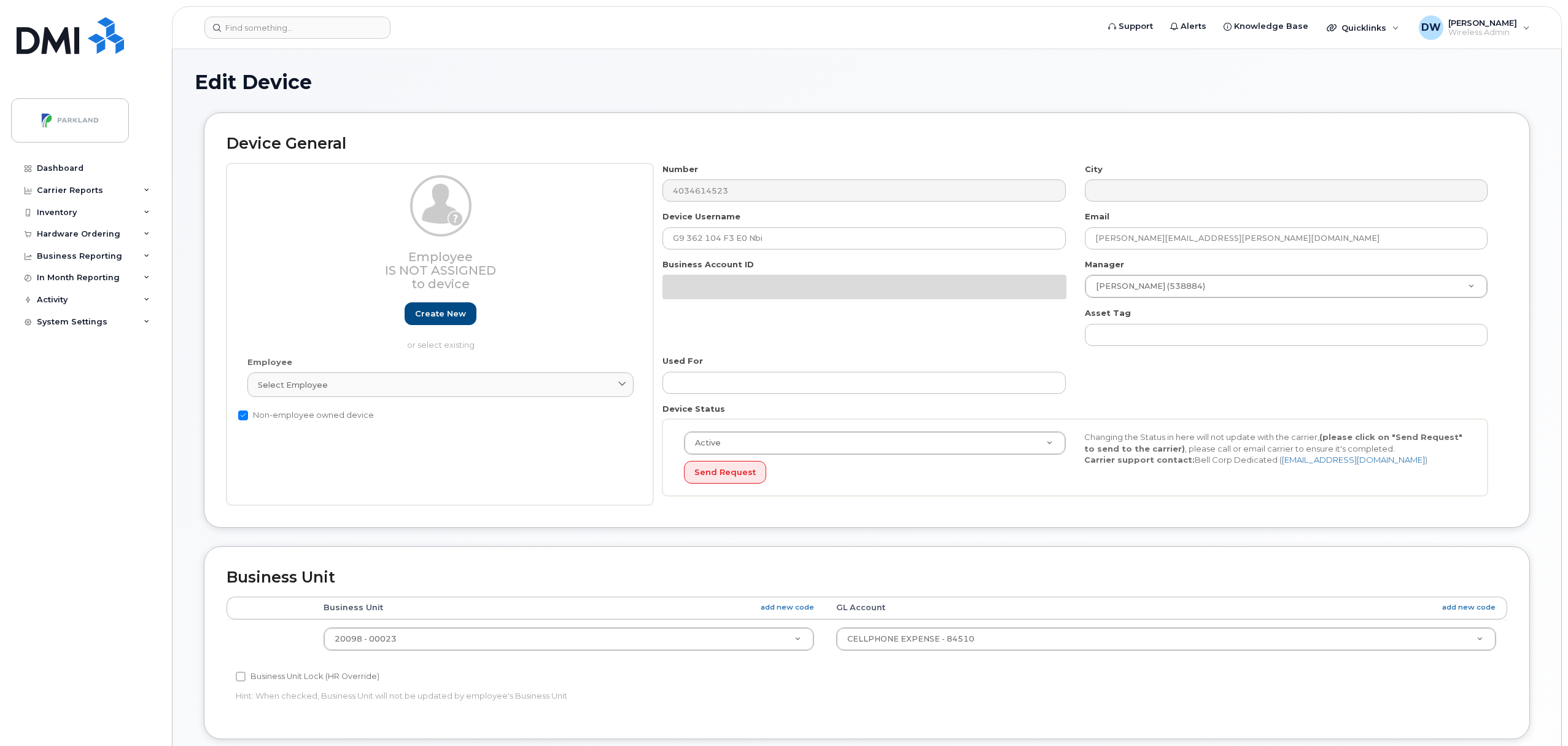
select select "1386637"
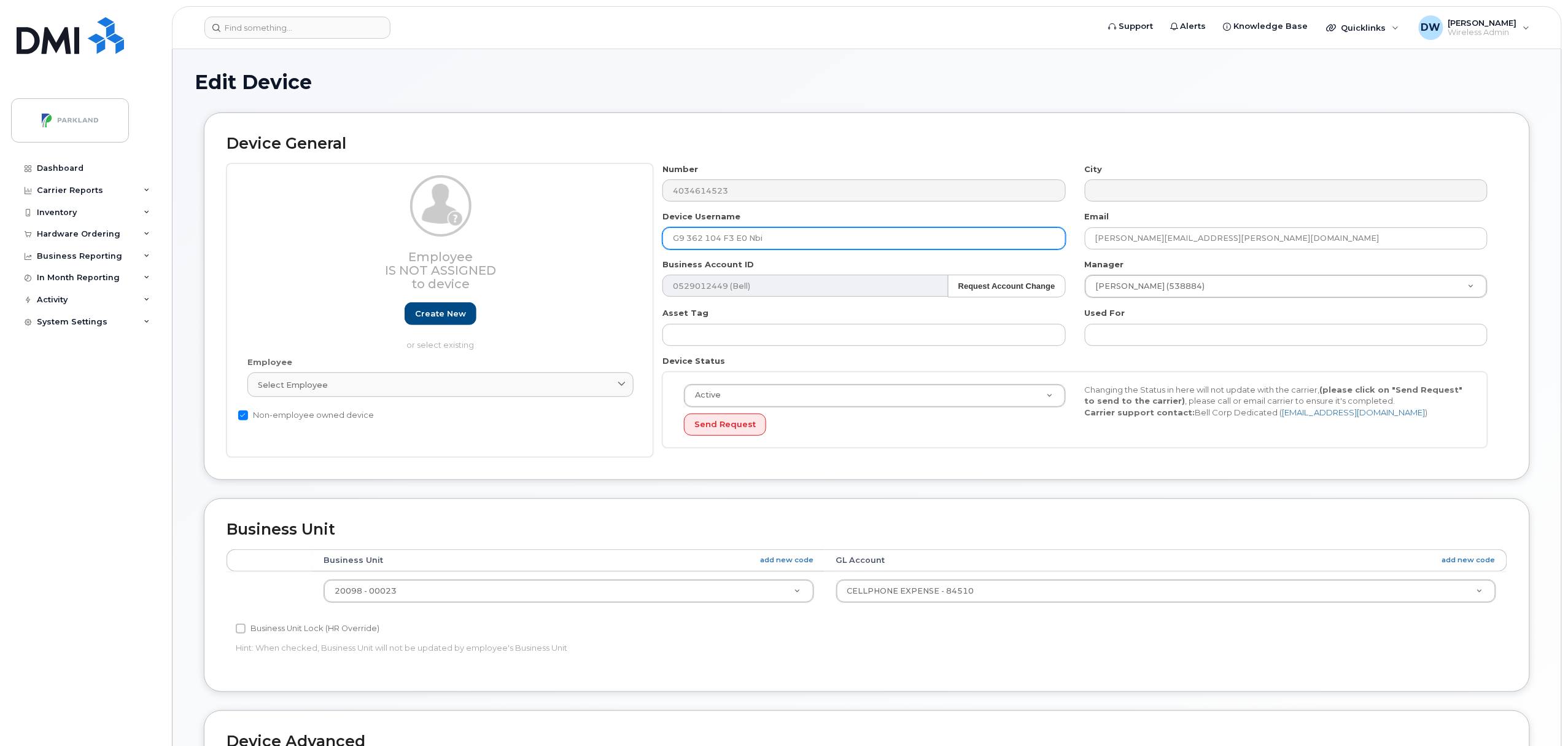
click at [775, 239] on input "G9 362 104 F3 E0 Nbi" at bounding box center [863, 238] width 403 height 23
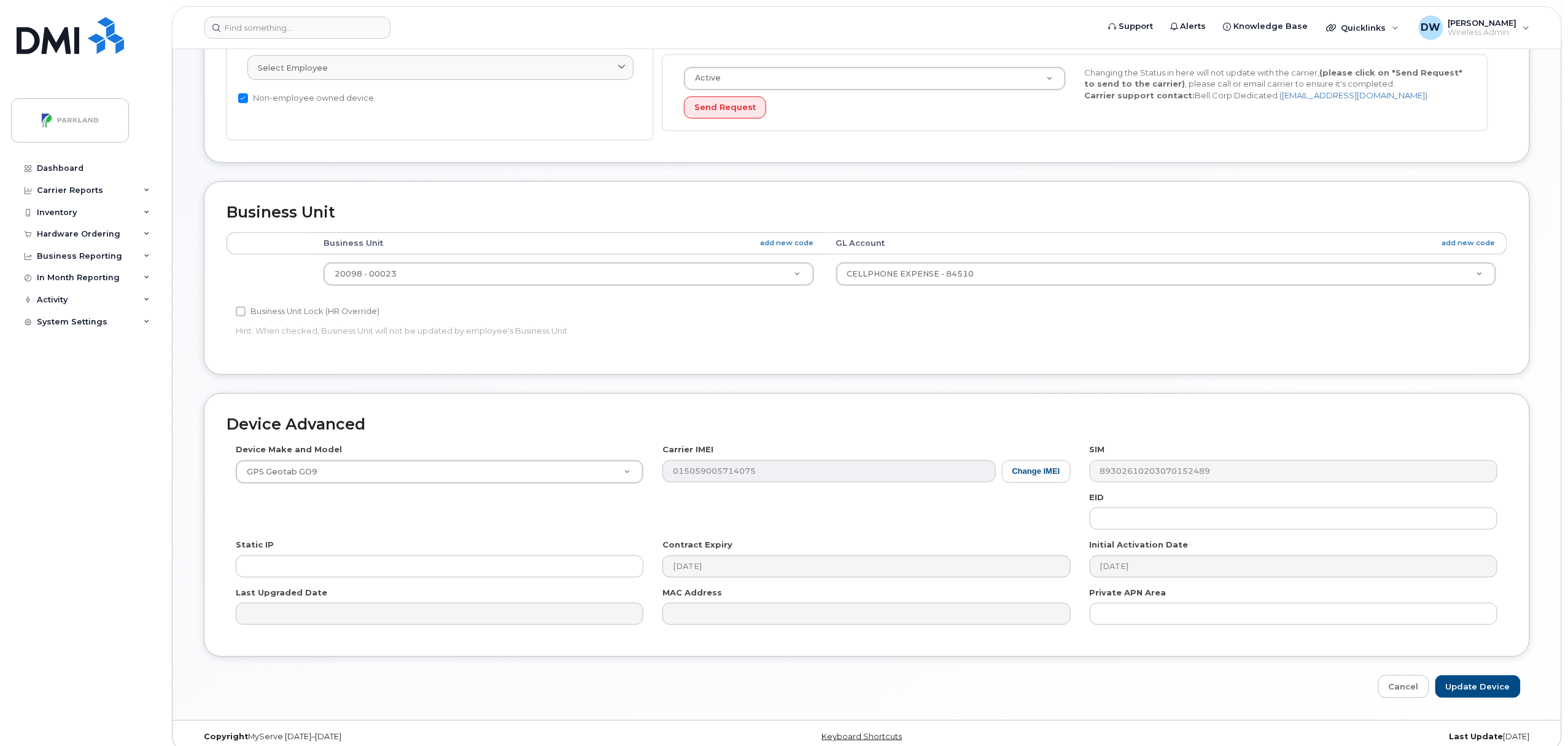
scroll to position [334, 0]
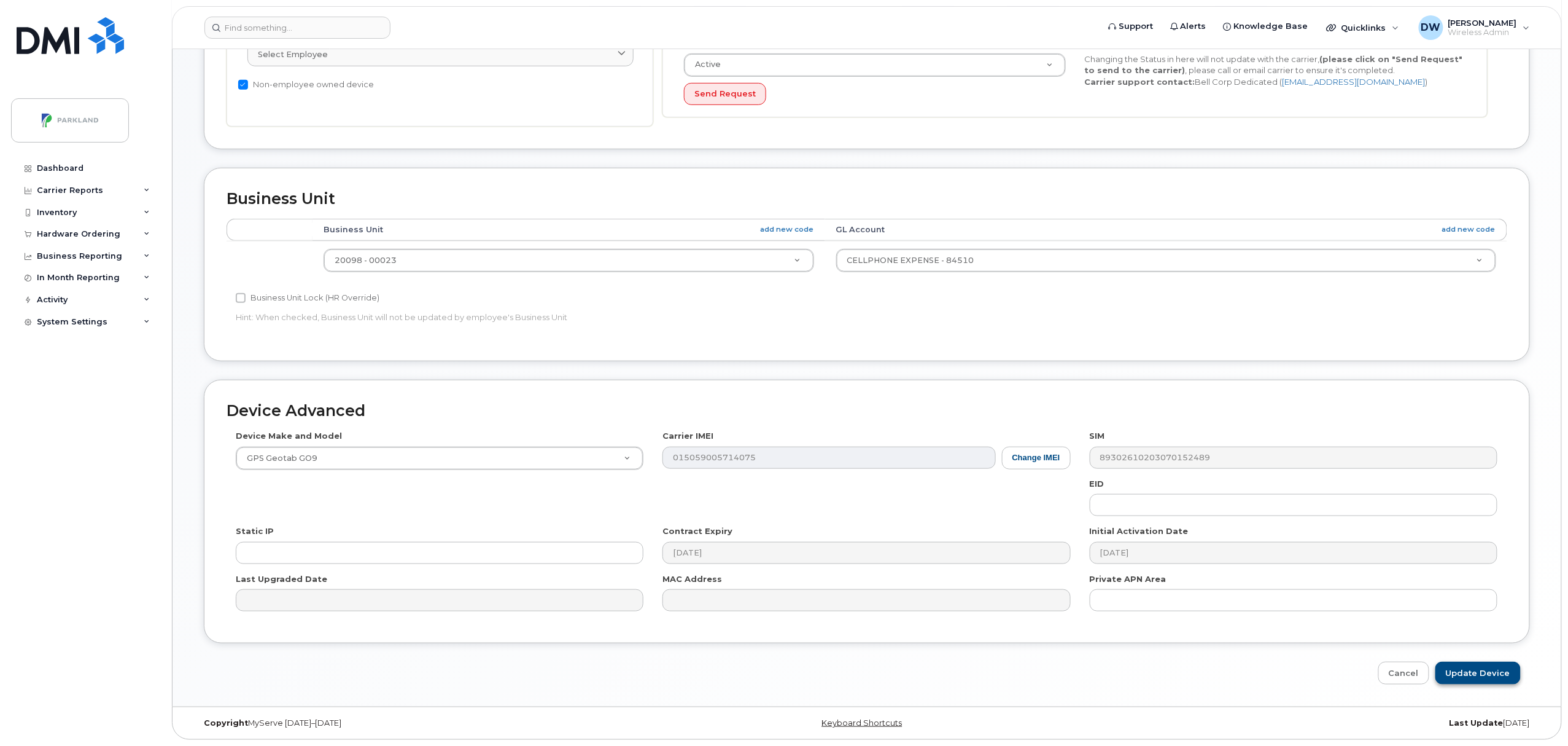
type input "G9362104F3E0"
click at [1480, 673] on input "Update Device" at bounding box center [1478, 672] width 85 height 23
type input "Saving..."
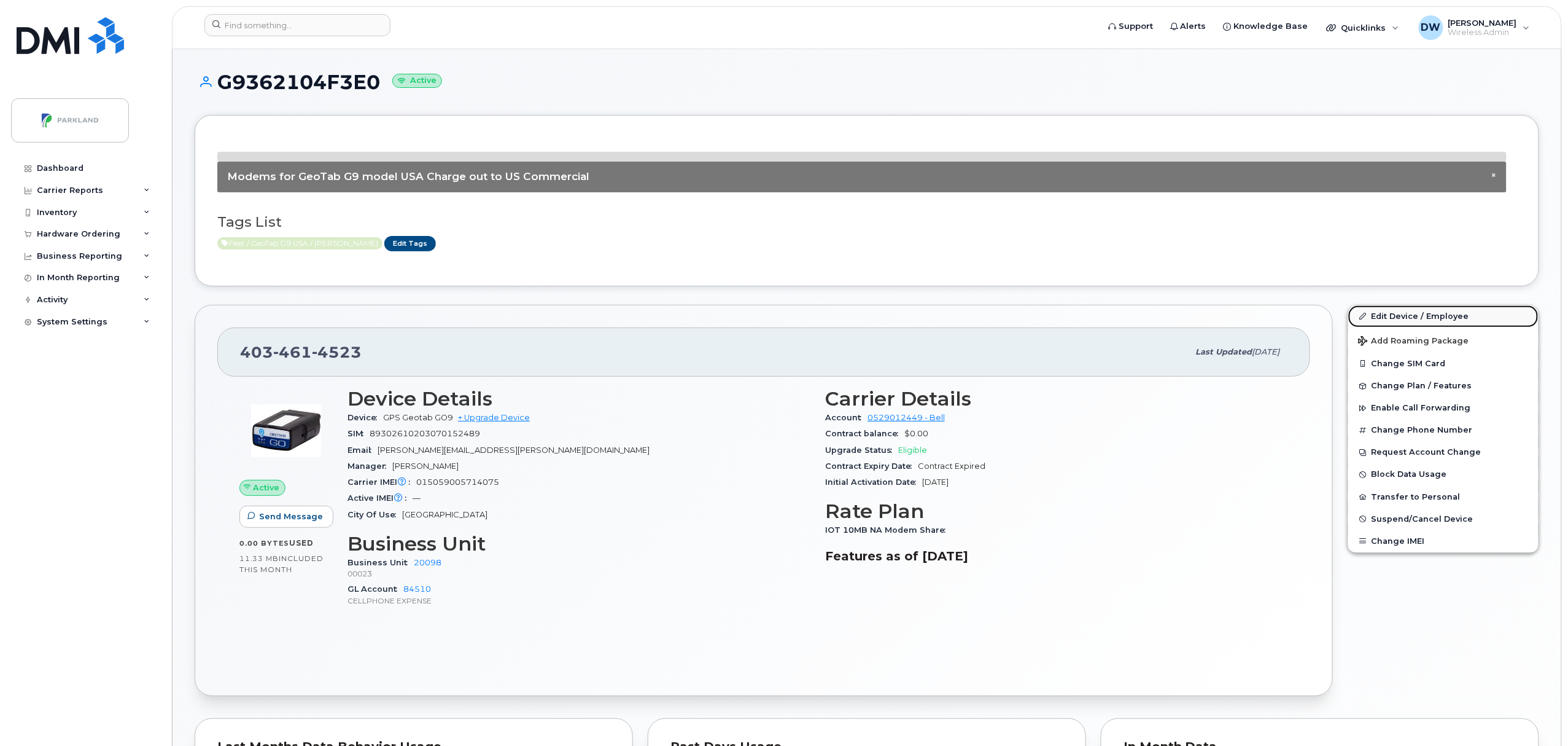
click at [1398, 317] on link "Edit Device / Employee" at bounding box center [1444, 316] width 190 height 23
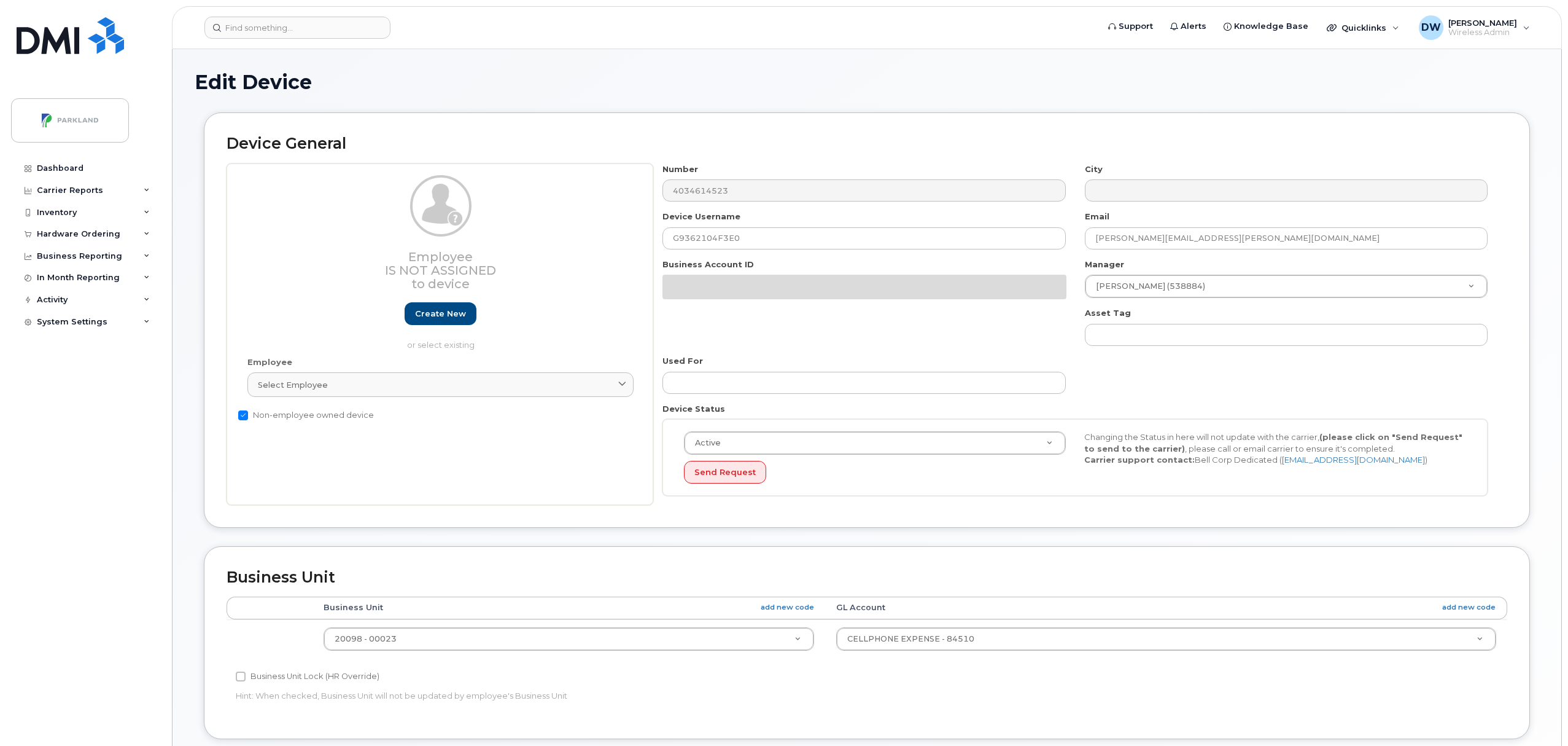
select select "1386637"
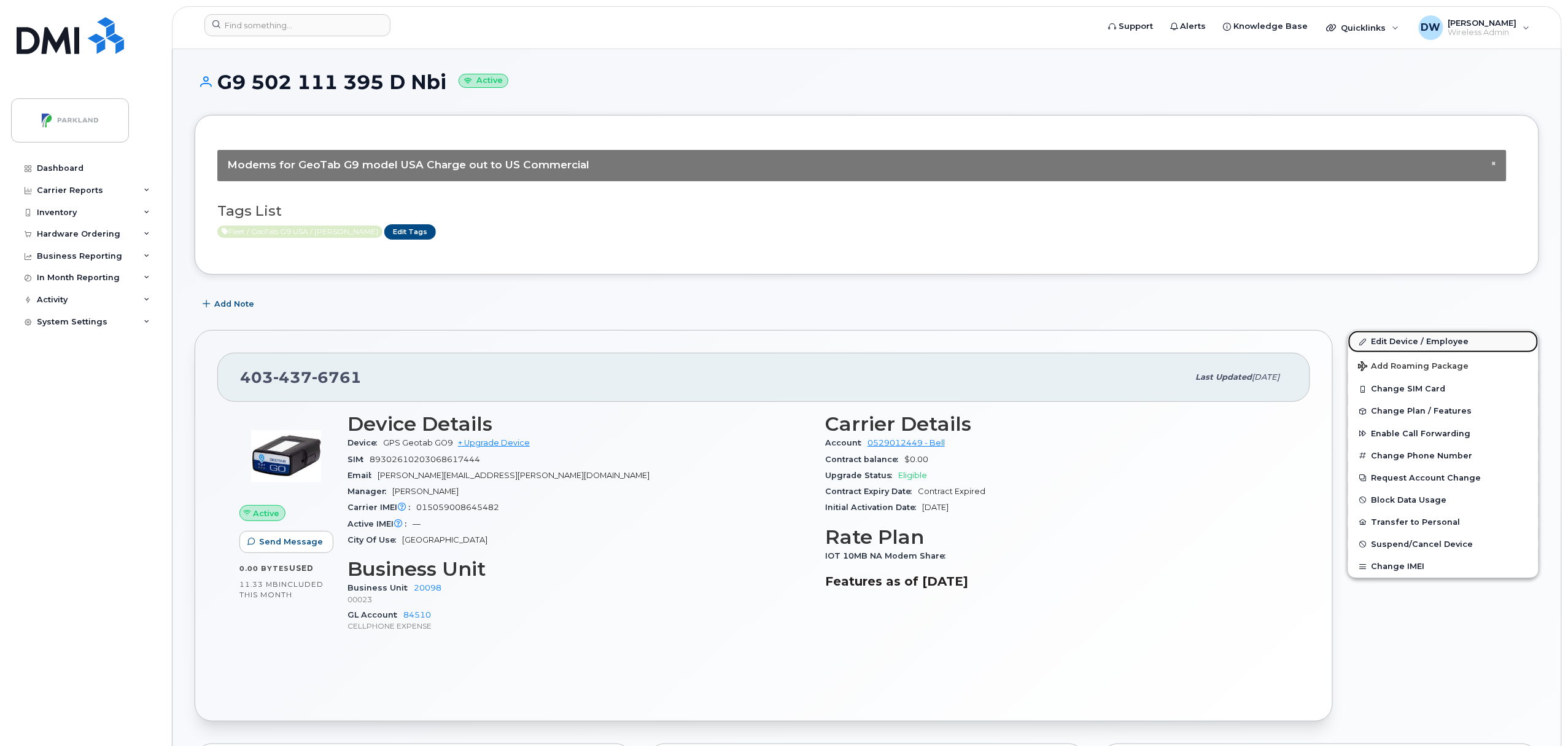
click at [1397, 338] on link "Edit Device / Employee" at bounding box center [1444, 341] width 190 height 23
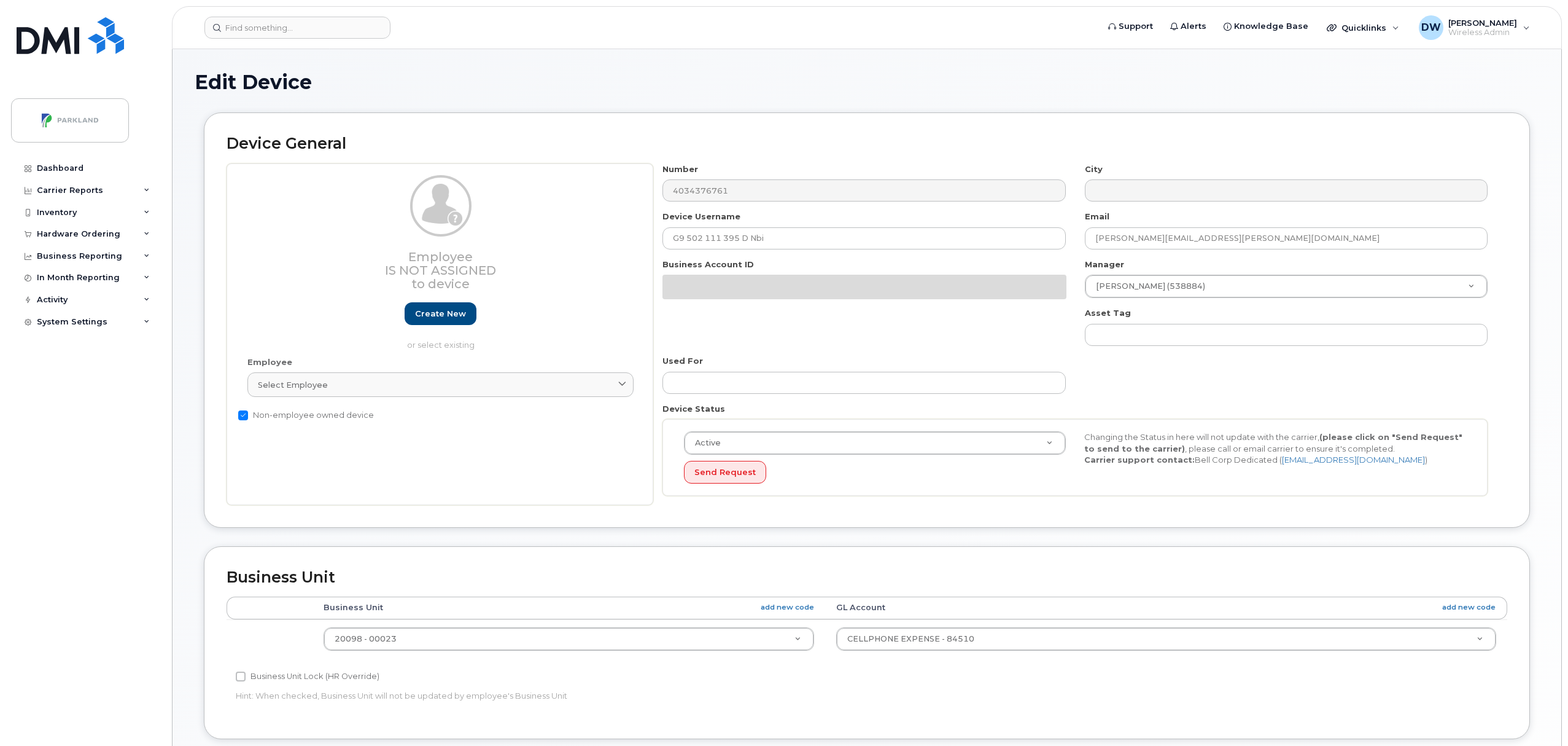
select select "1386637"
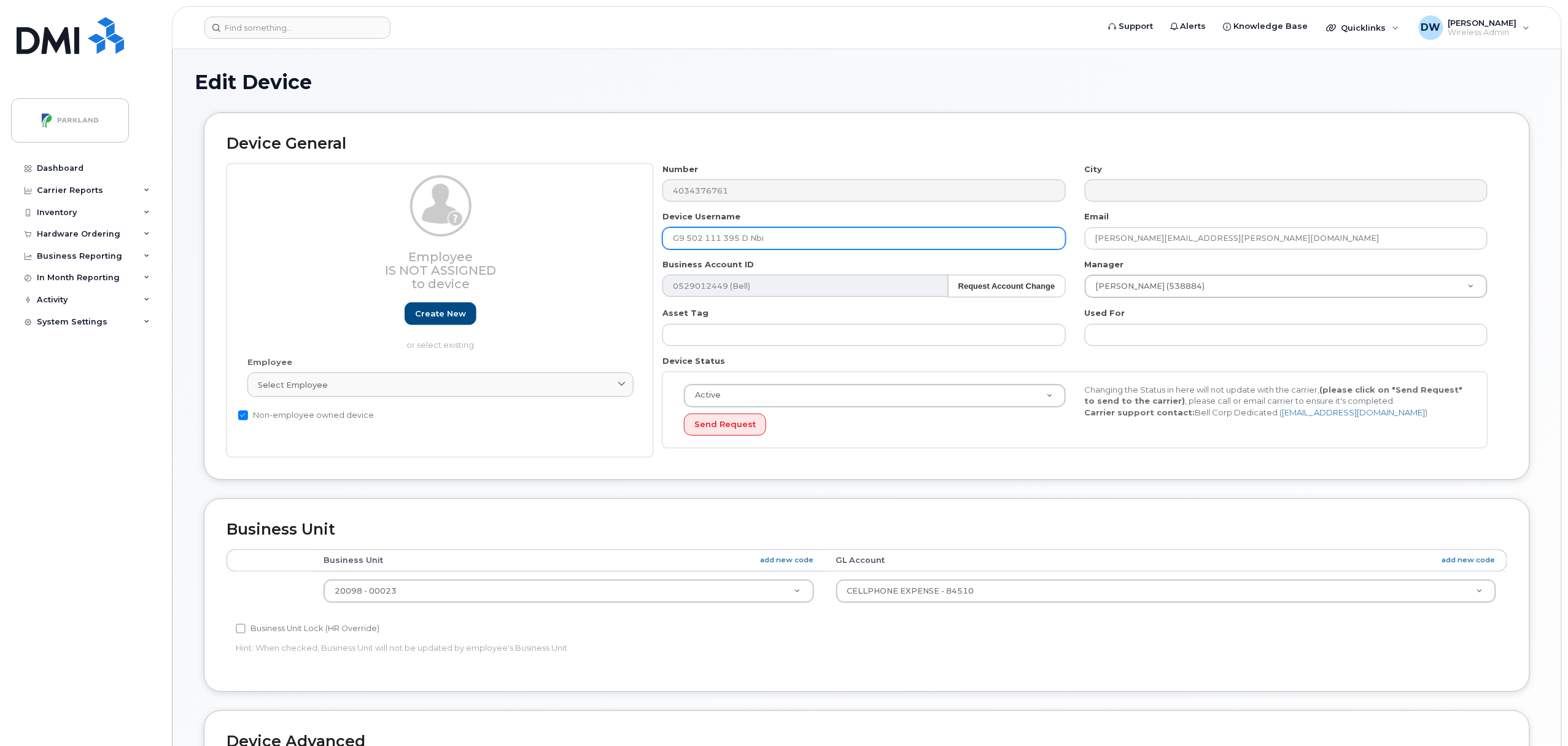
drag, startPoint x: 753, startPoint y: 239, endPoint x: 766, endPoint y: 241, distance: 13.2
click at [757, 239] on input "G9 502 111 395 D Nbi" at bounding box center [863, 238] width 403 height 23
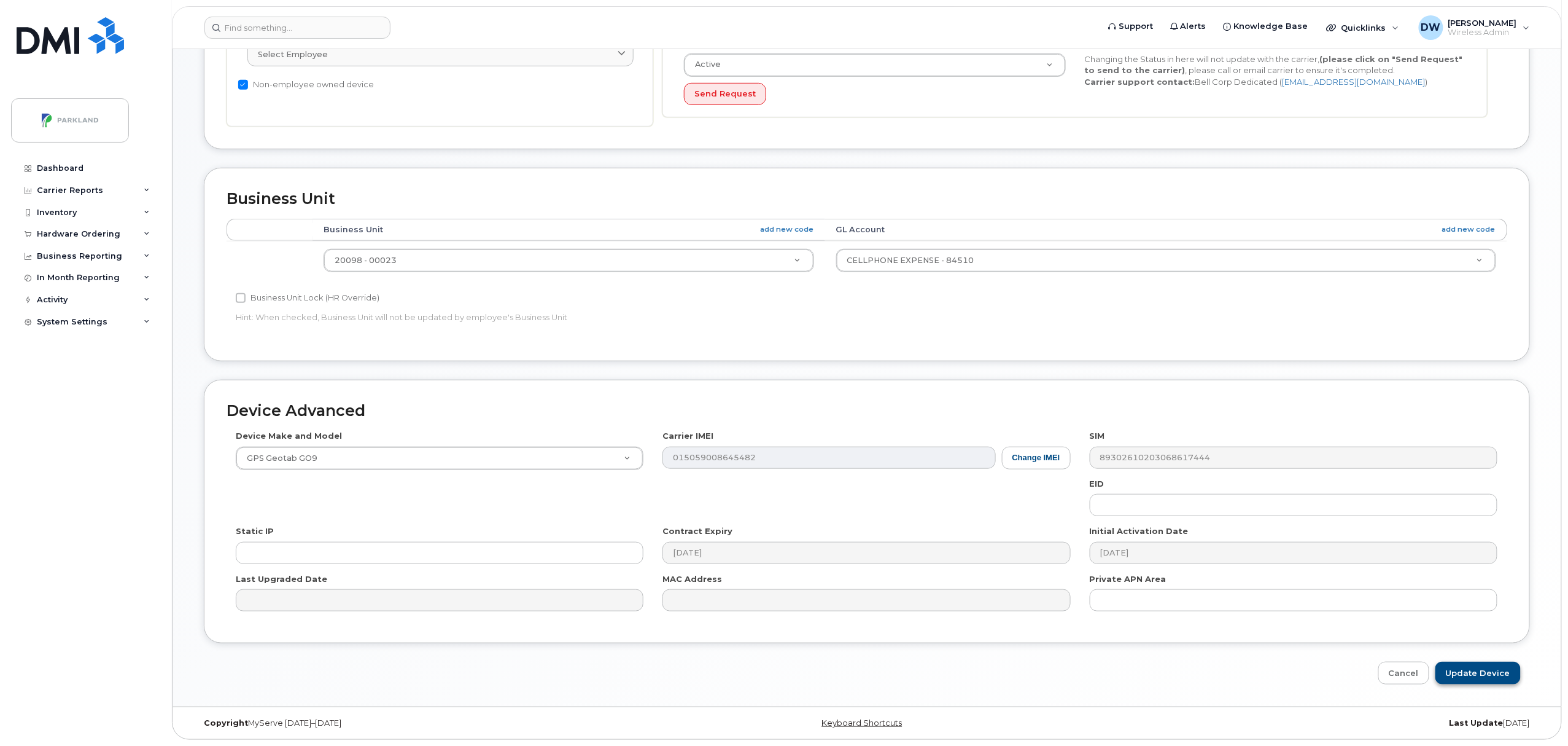
type input "G9502111395D"
click at [1482, 671] on input "Update Device" at bounding box center [1478, 672] width 85 height 23
type input "Saving..."
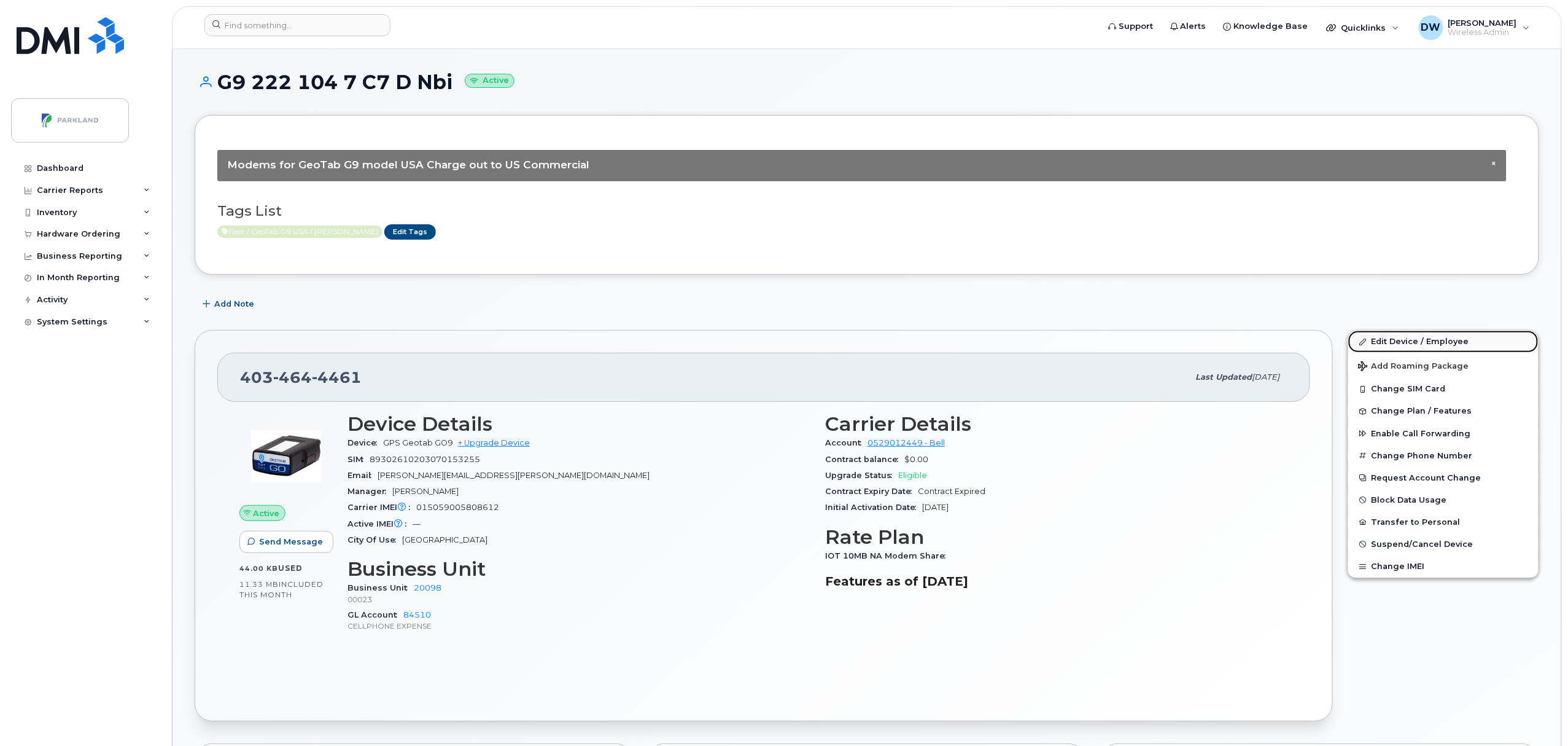
click at [1397, 342] on link "Edit Device / Employee" at bounding box center [1444, 341] width 190 height 23
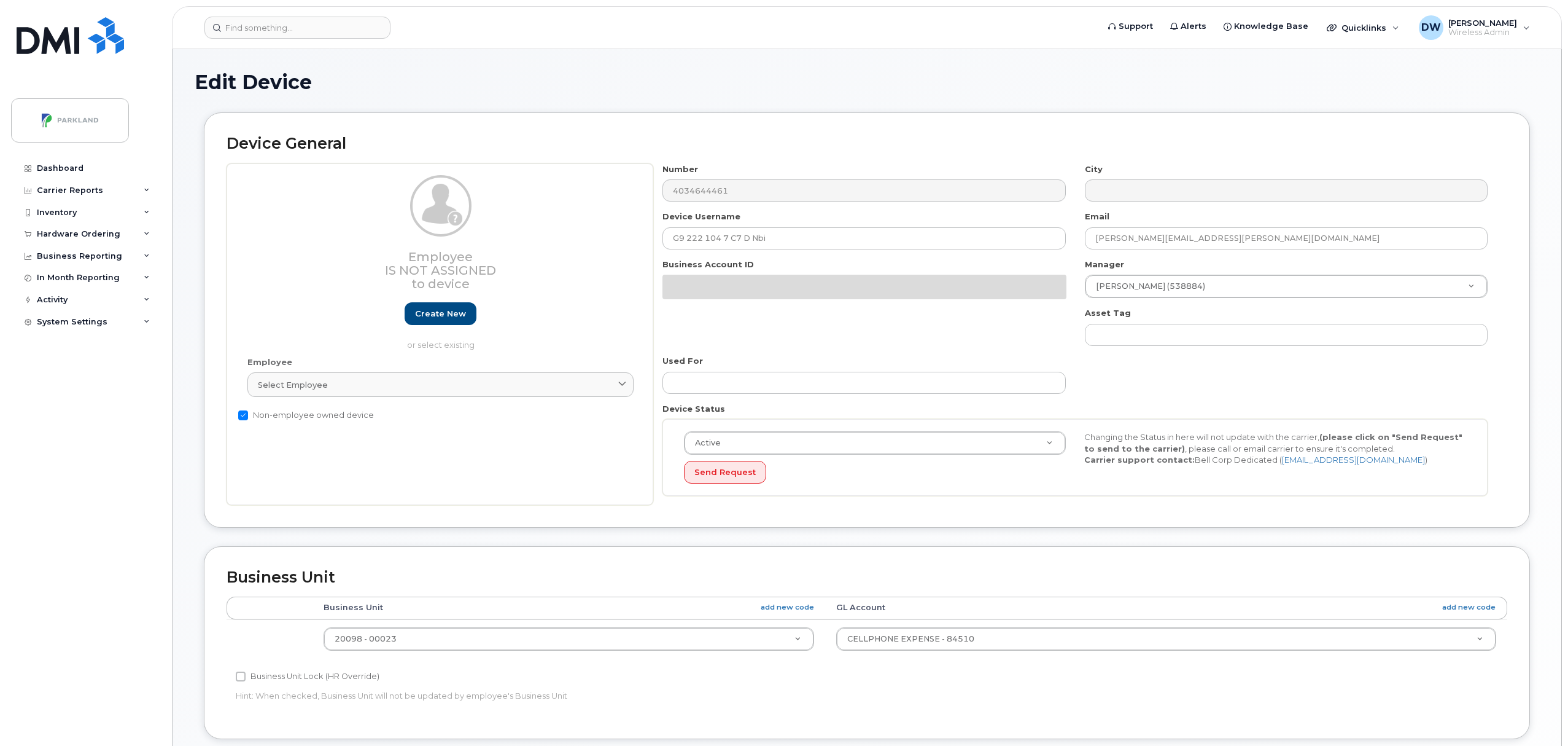
select select "1386637"
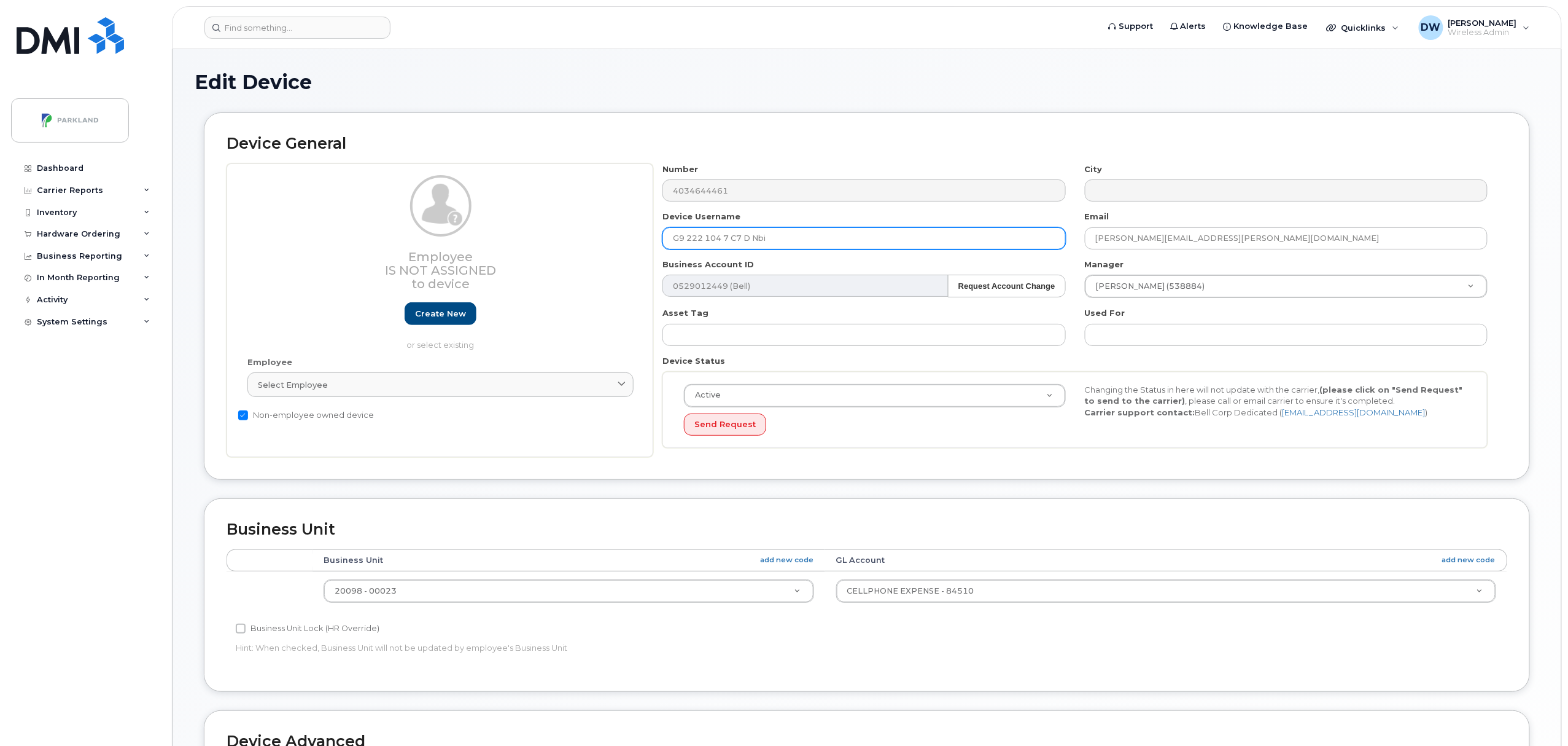
click at [780, 236] on input "G9 222 104 7 C7 D Nbi" at bounding box center [863, 238] width 403 height 23
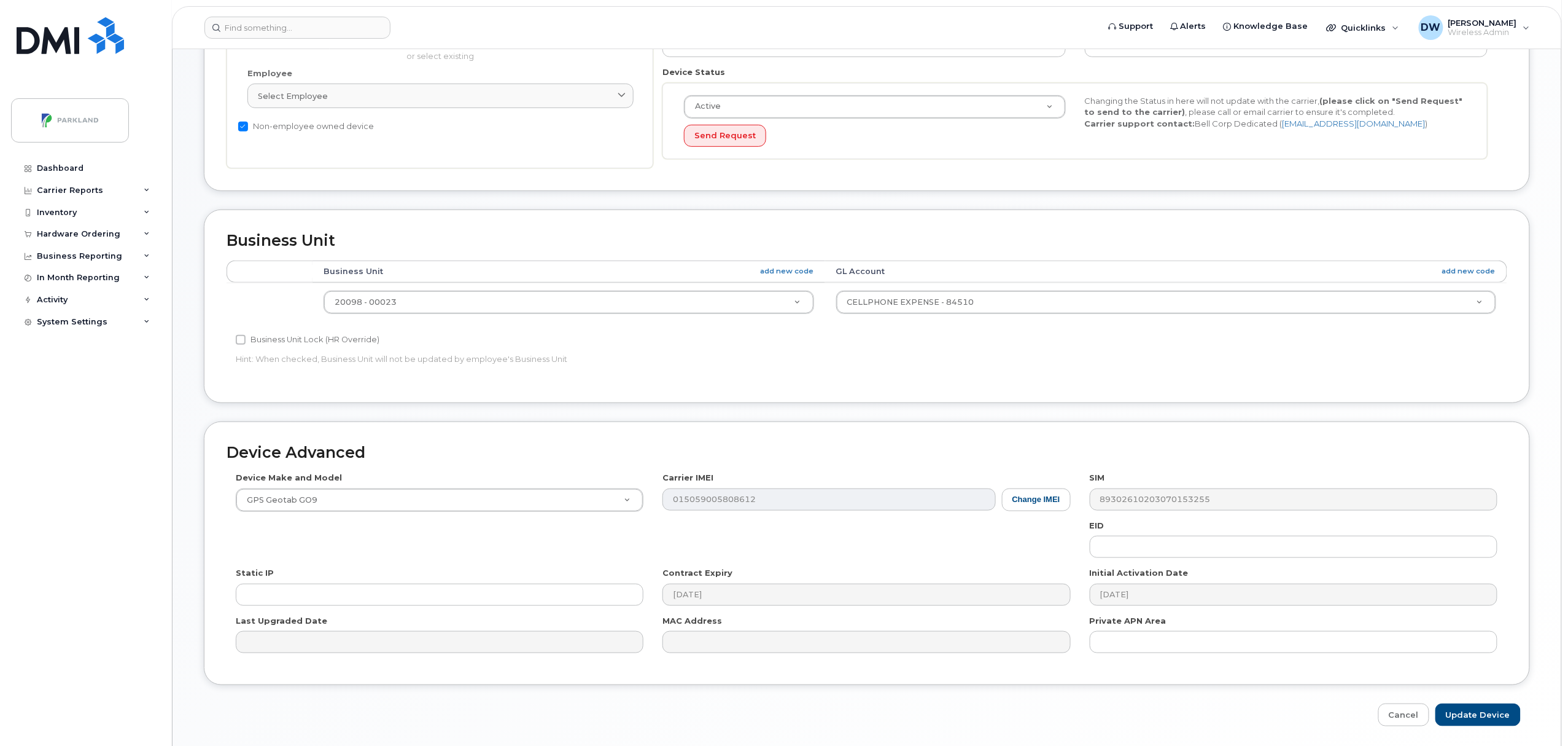
scroll to position [305, 0]
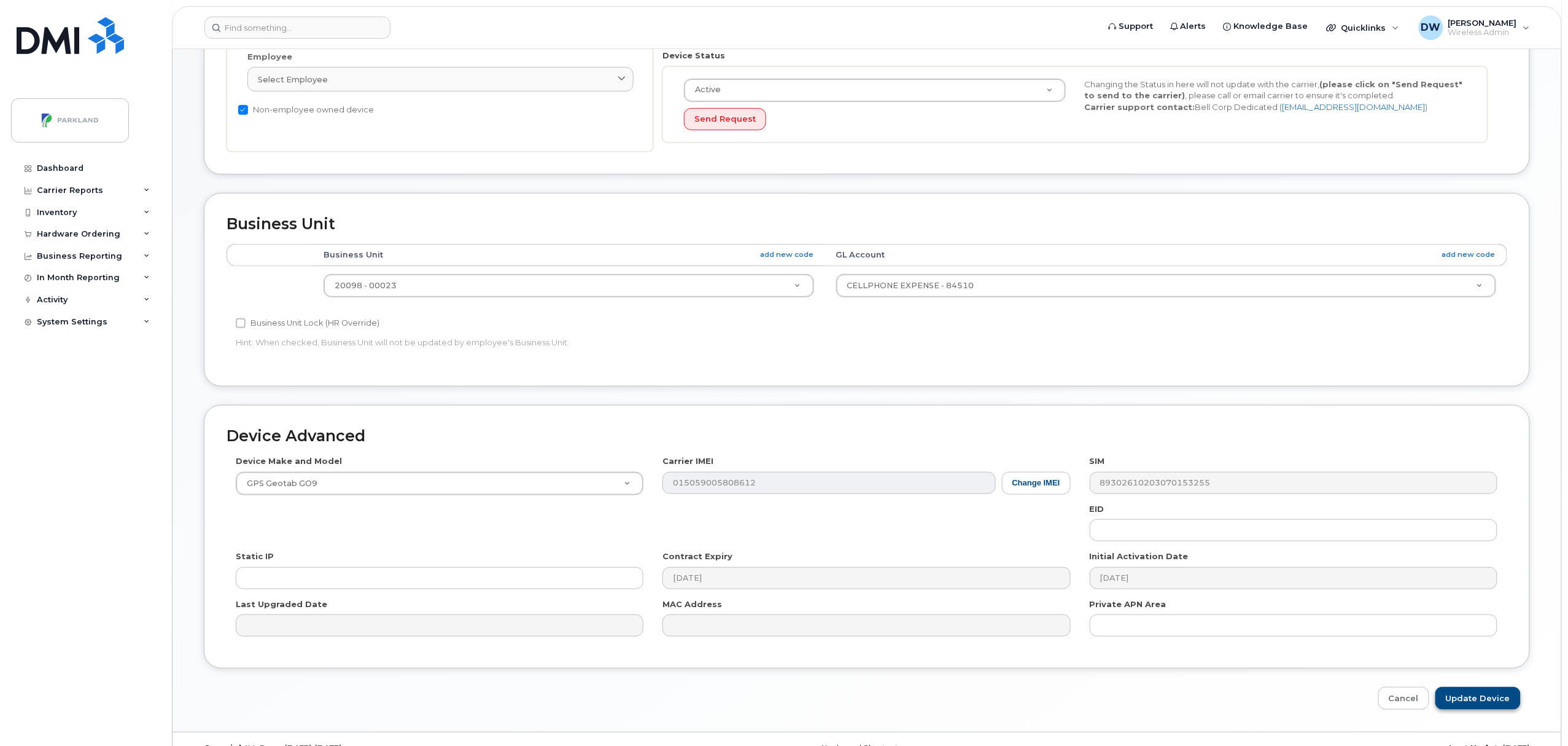
type input "G92221047C7D"
click at [1485, 701] on input "Update Device" at bounding box center [1478, 697] width 85 height 23
type input "Saving..."
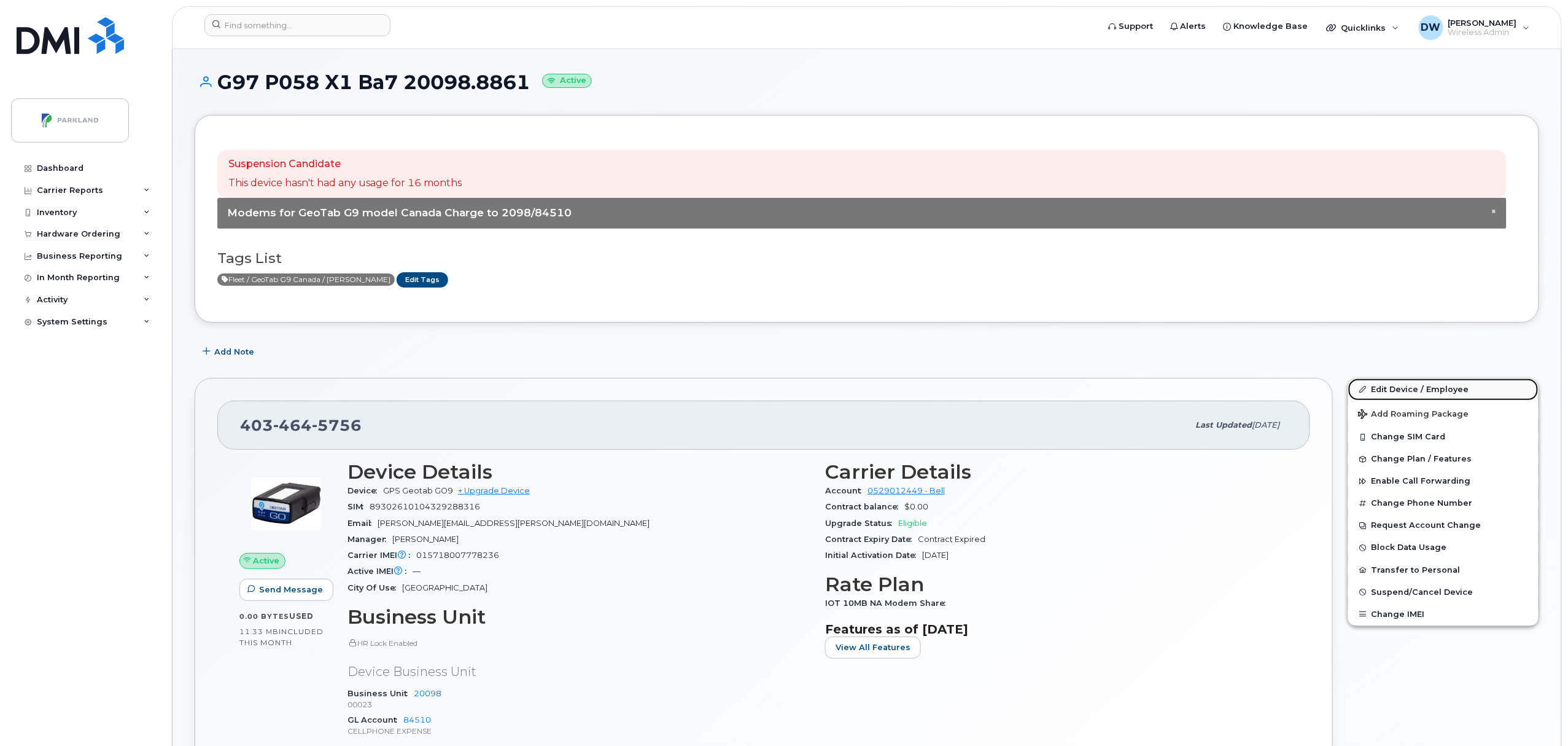
click at [1403, 391] on link "Edit Device / Employee" at bounding box center [1444, 389] width 190 height 23
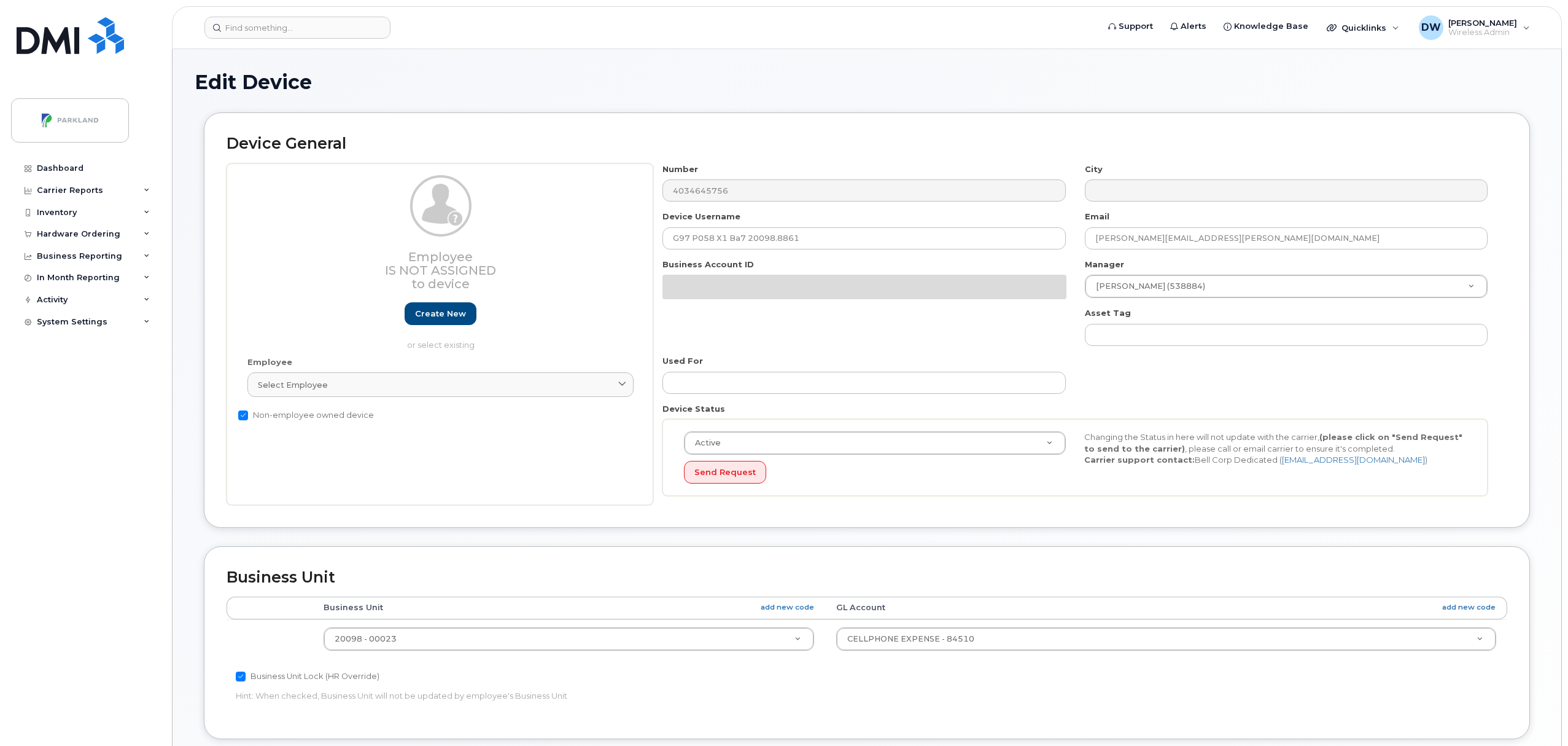
select select "1386637"
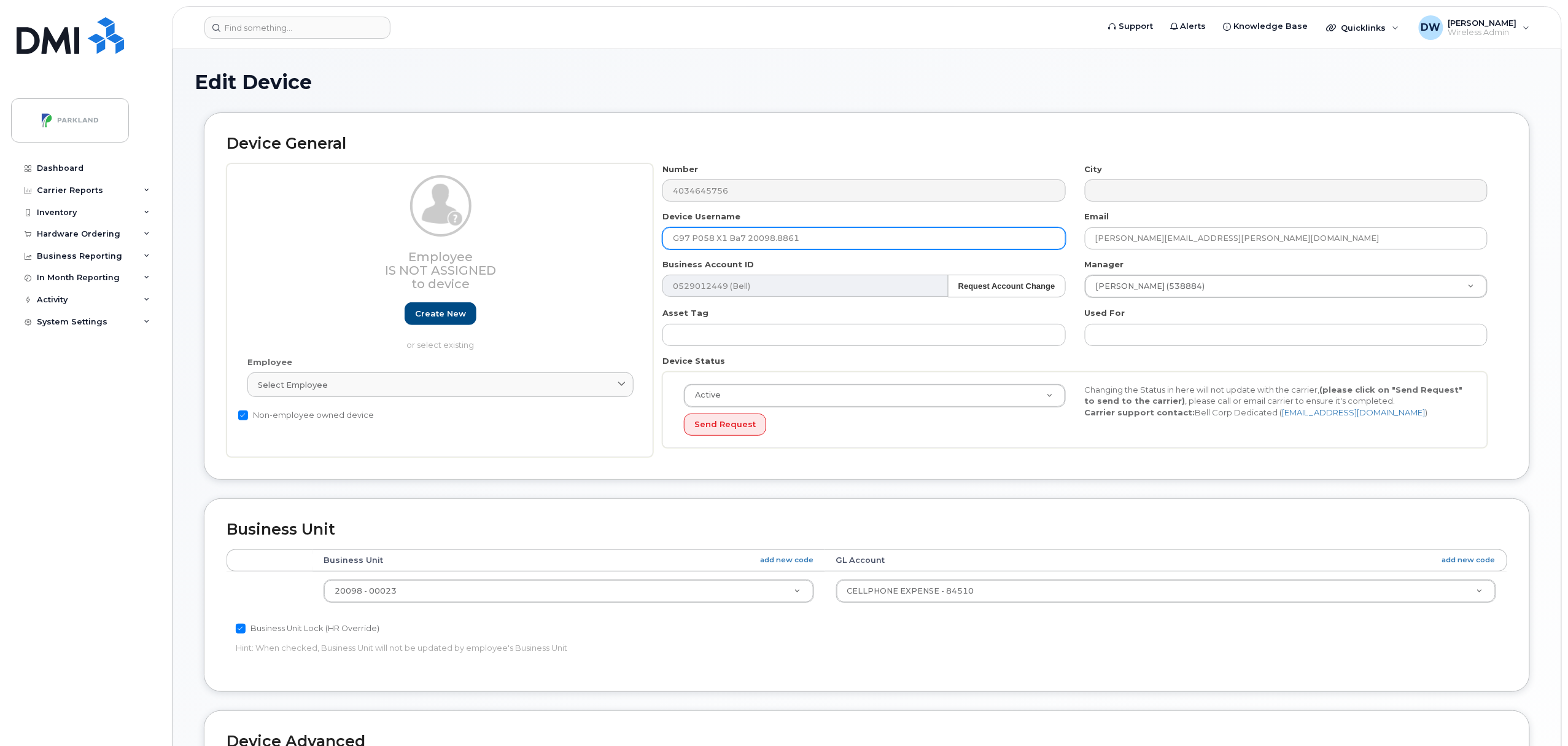
click at [820, 239] on input "G97 P058 X1 Ba7 20098.8861" at bounding box center [863, 238] width 403 height 23
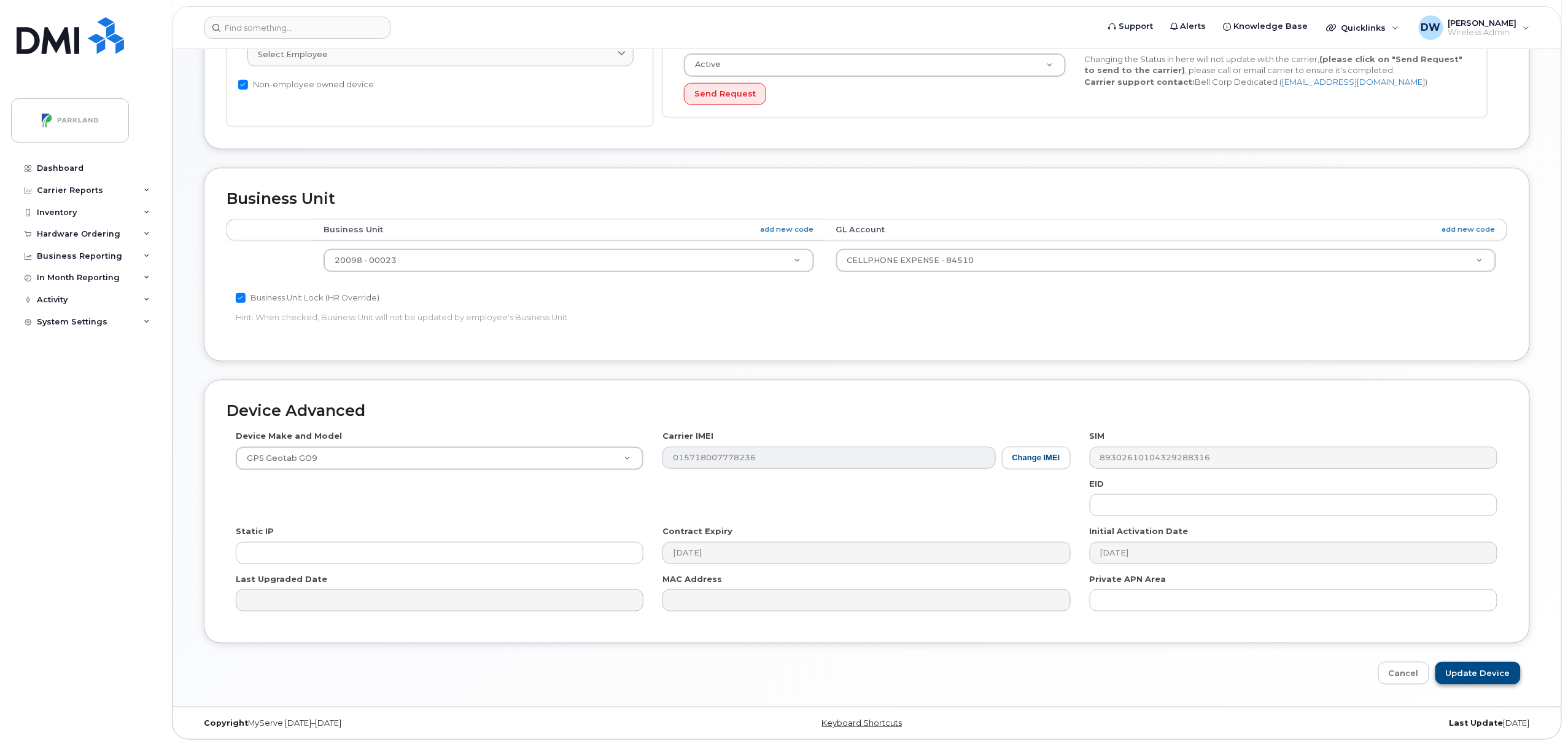
type input "G97P058X1BA7"
click at [1482, 671] on input "Update Device" at bounding box center [1478, 672] width 85 height 23
type input "Saving..."
